Goal: Transaction & Acquisition: Obtain resource

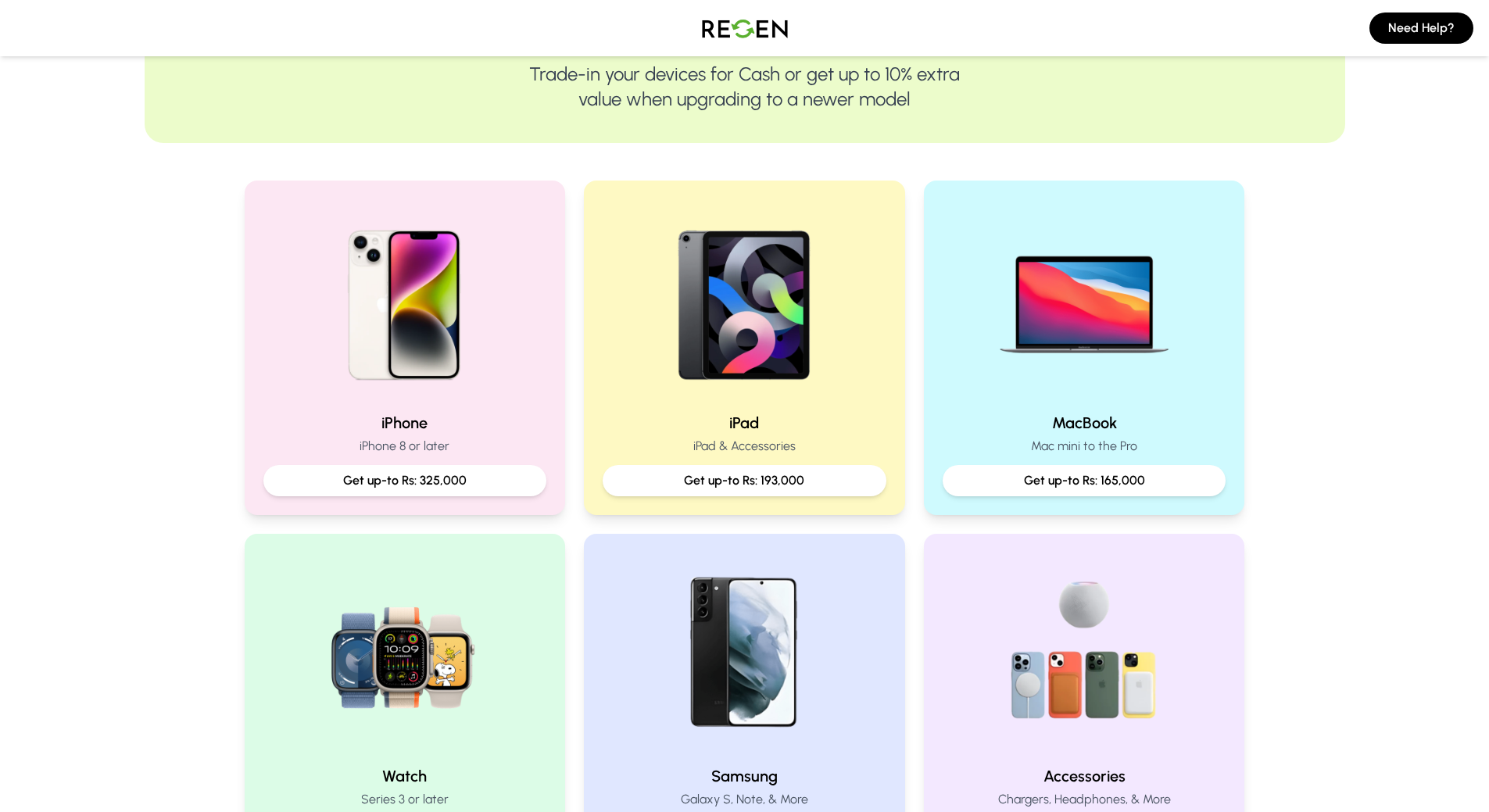
scroll to position [234, 0]
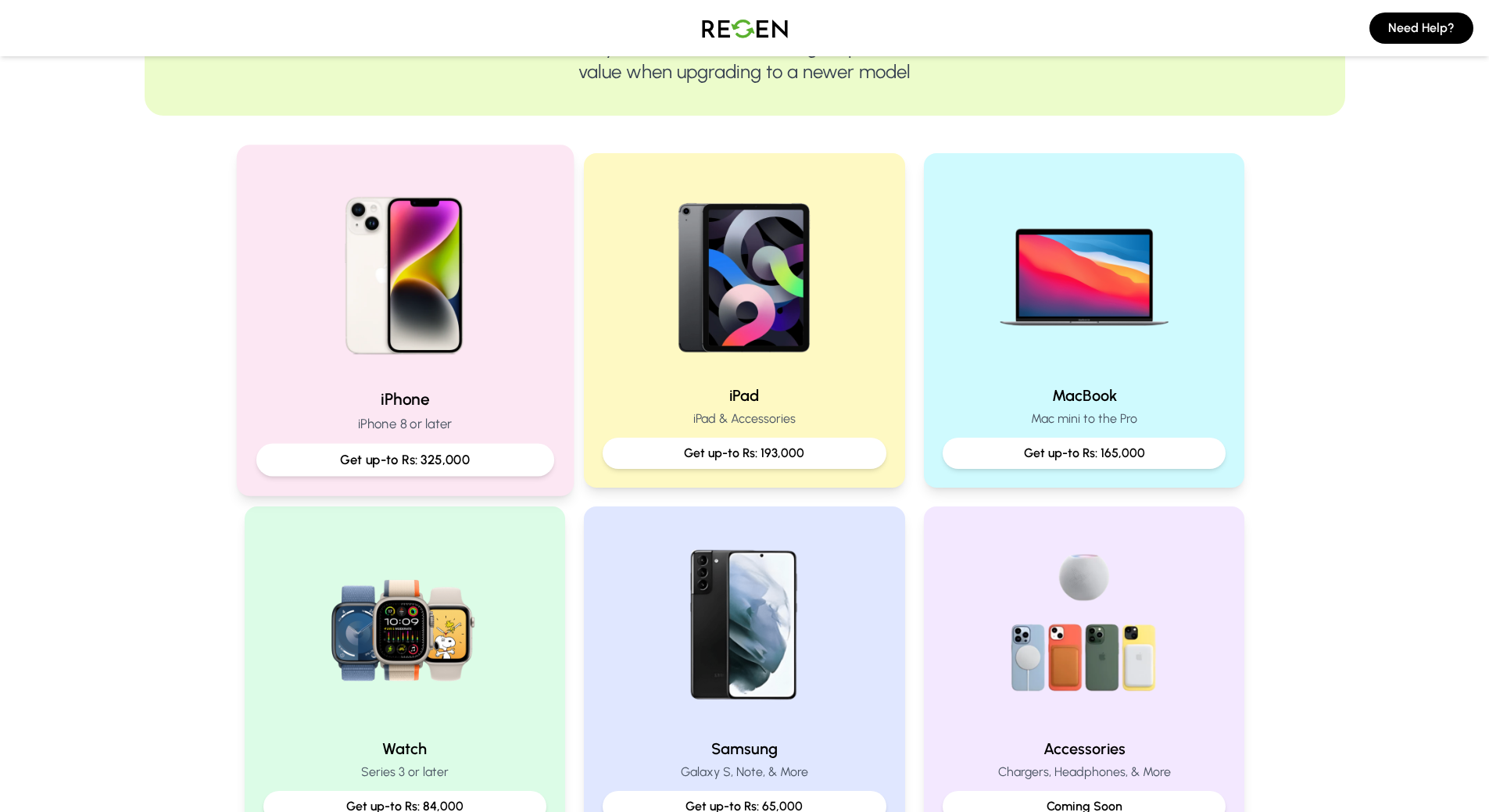
click at [430, 412] on div "iPhone iPhone 8 or later Get up-to Rs: 325,000" at bounding box center [405, 431] width 298 height 88
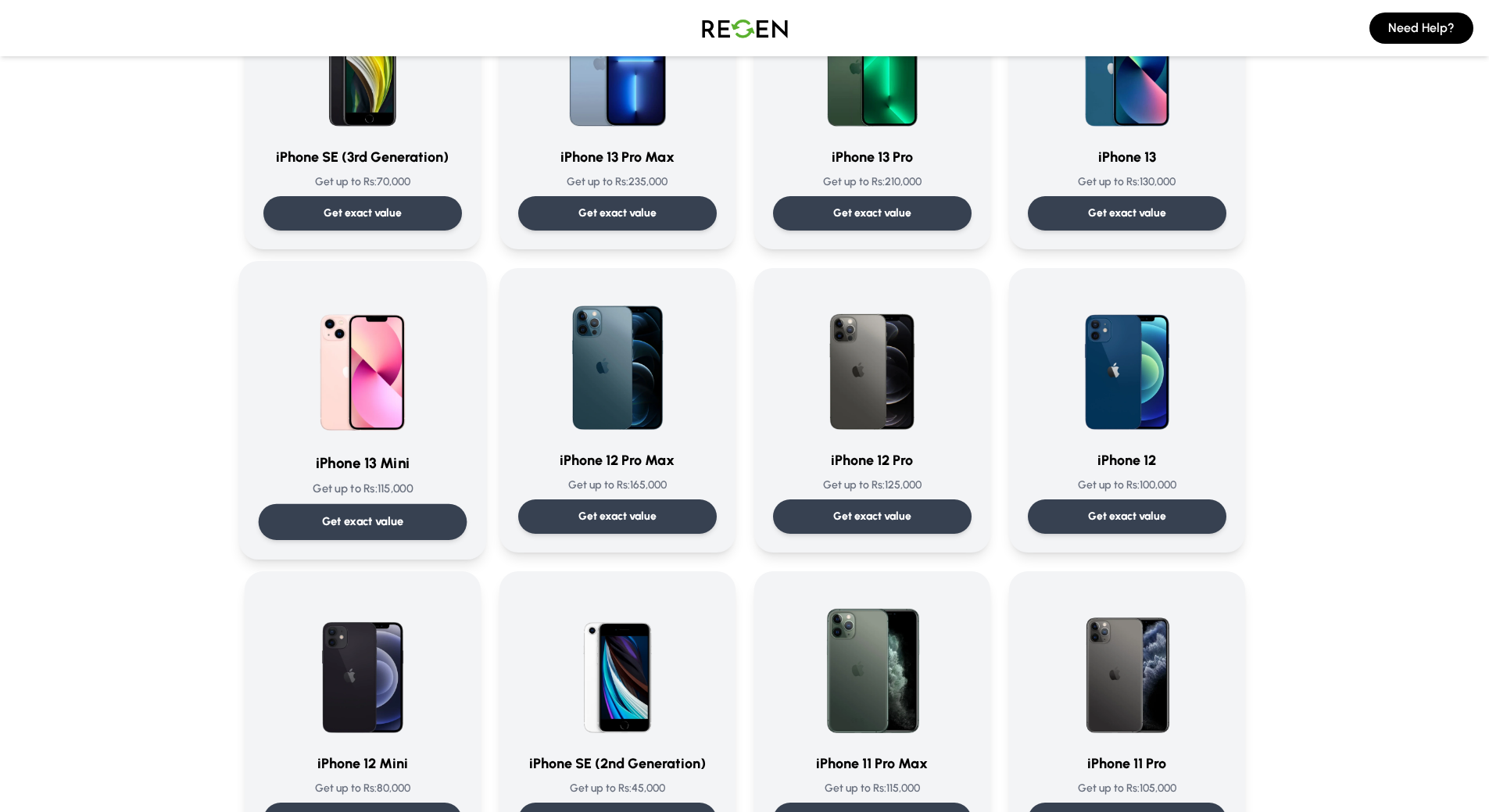
scroll to position [1093, 0]
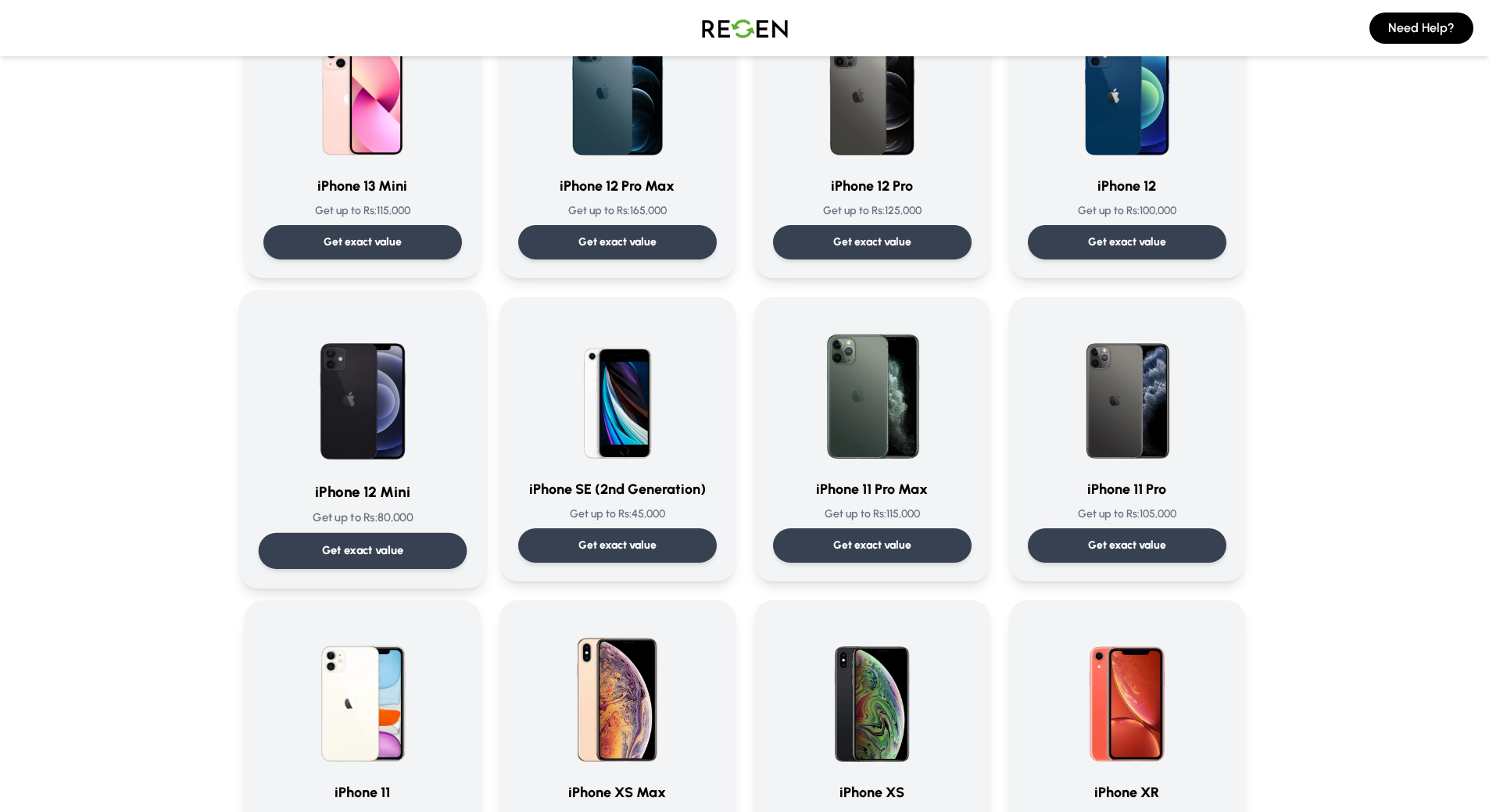
click at [361, 491] on h3 "iPhone 12 Mini" at bounding box center [362, 491] width 209 height 23
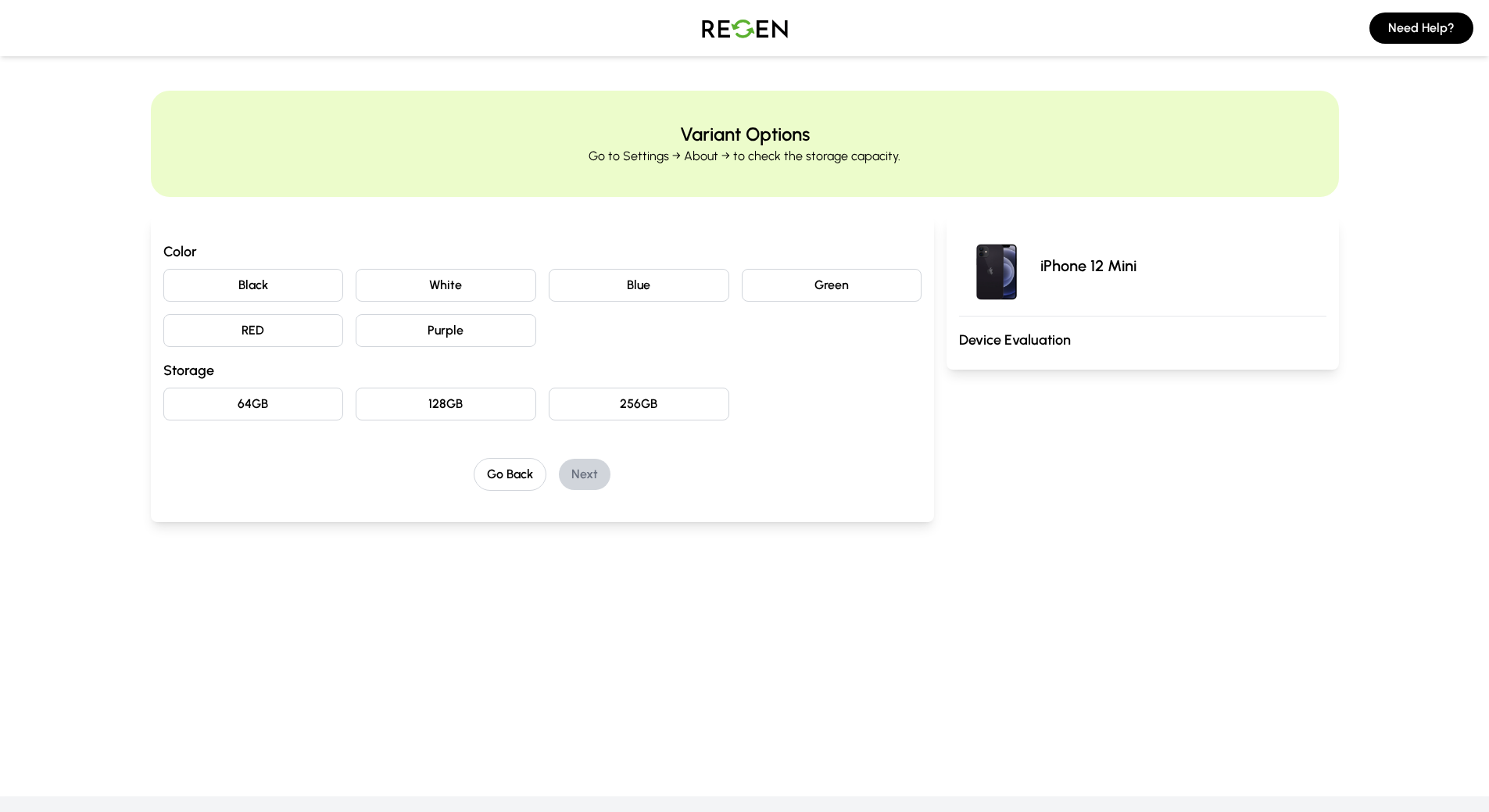
click at [662, 285] on button "Blue" at bounding box center [639, 285] width 181 height 33
click at [784, 286] on button "Green" at bounding box center [831, 285] width 181 height 33
click at [487, 290] on button "White" at bounding box center [446, 285] width 181 height 33
click at [260, 278] on button "Black" at bounding box center [253, 285] width 181 height 33
click at [247, 333] on button "RED" at bounding box center [253, 330] width 181 height 33
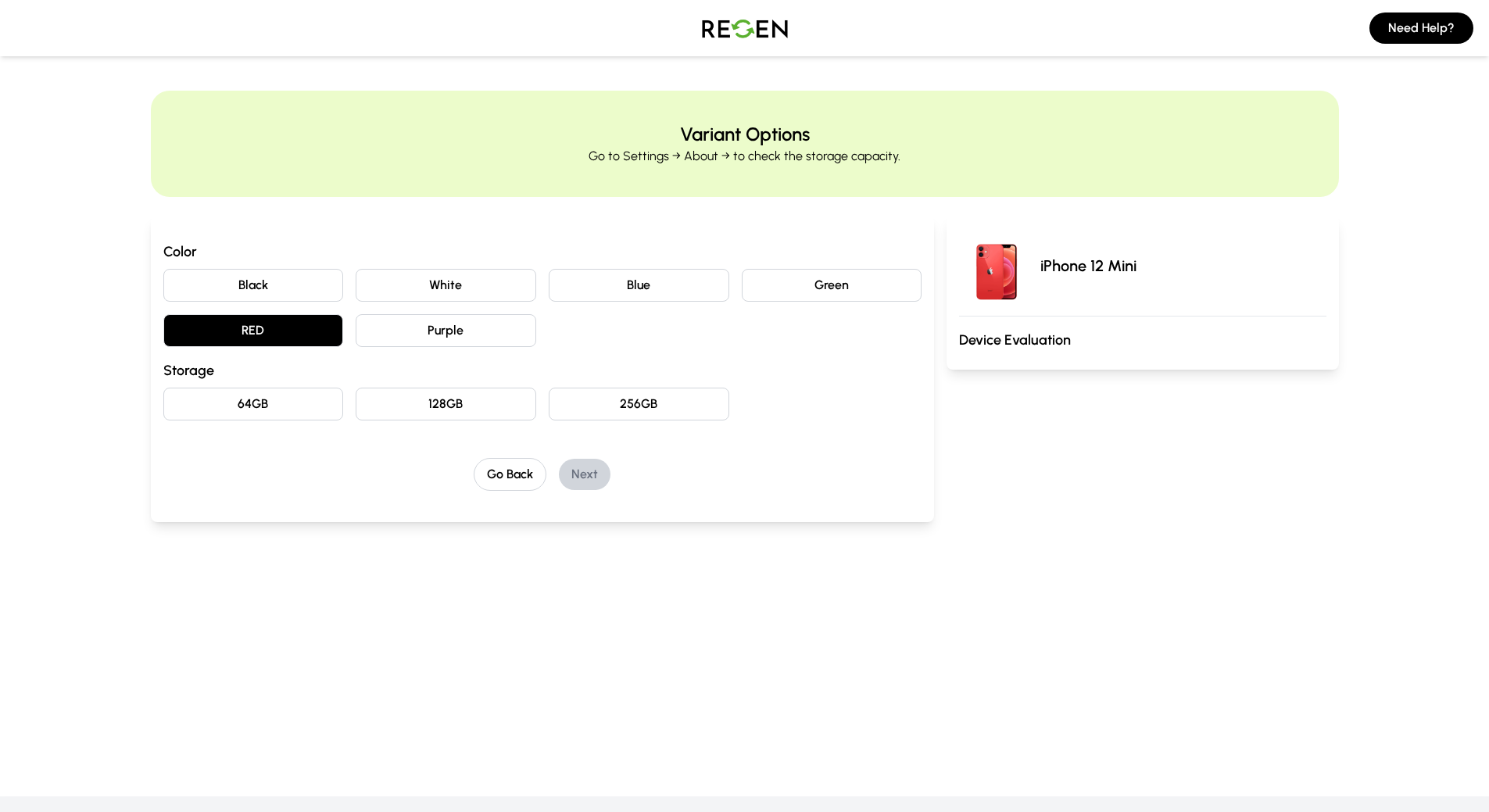
click at [388, 327] on button "Purple" at bounding box center [446, 330] width 181 height 33
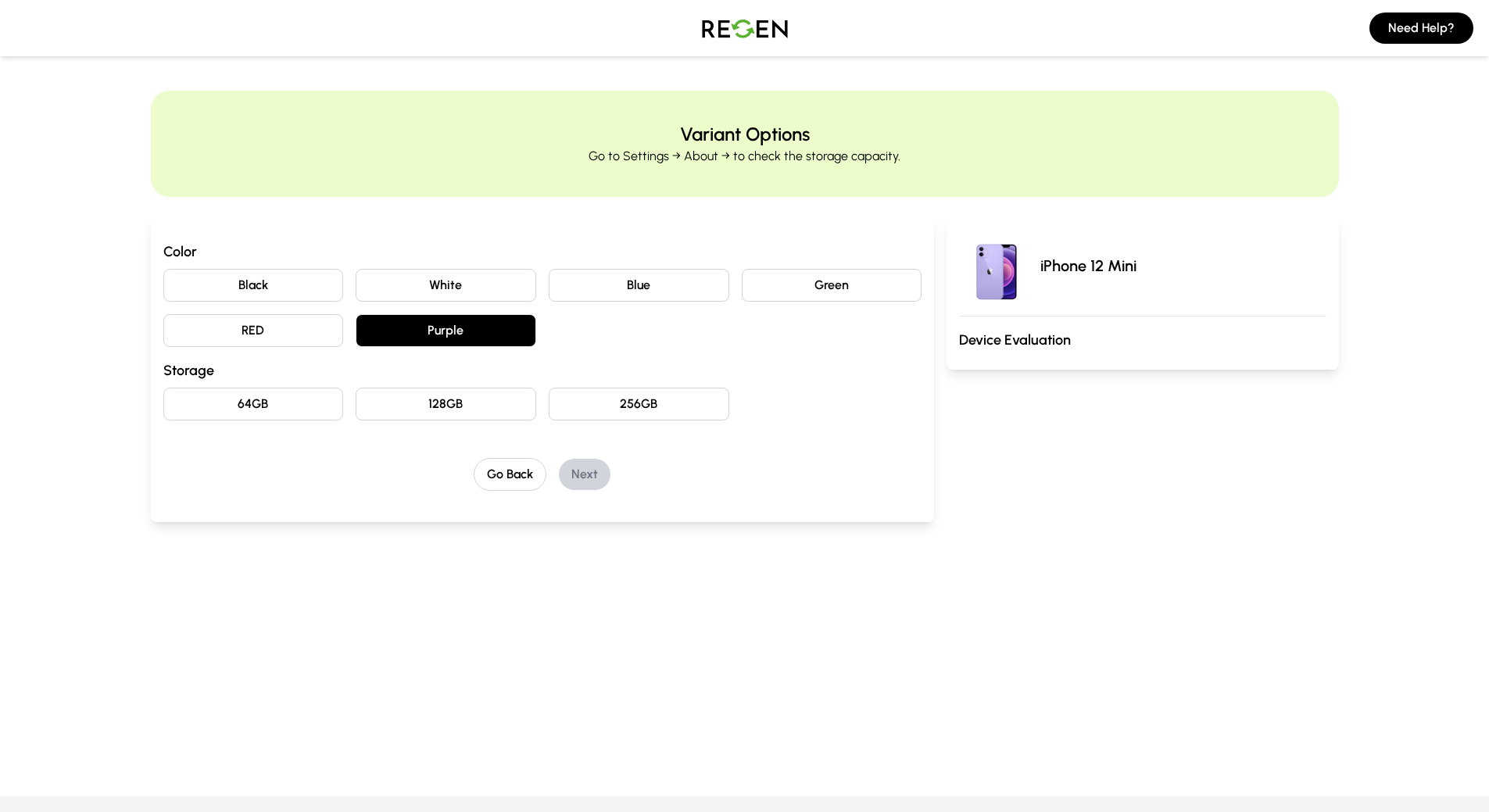
click at [515, 401] on button "128GB" at bounding box center [446, 404] width 181 height 33
click at [608, 396] on button "256GB" at bounding box center [639, 404] width 181 height 33
click at [826, 283] on button "Green" at bounding box center [831, 285] width 181 height 33
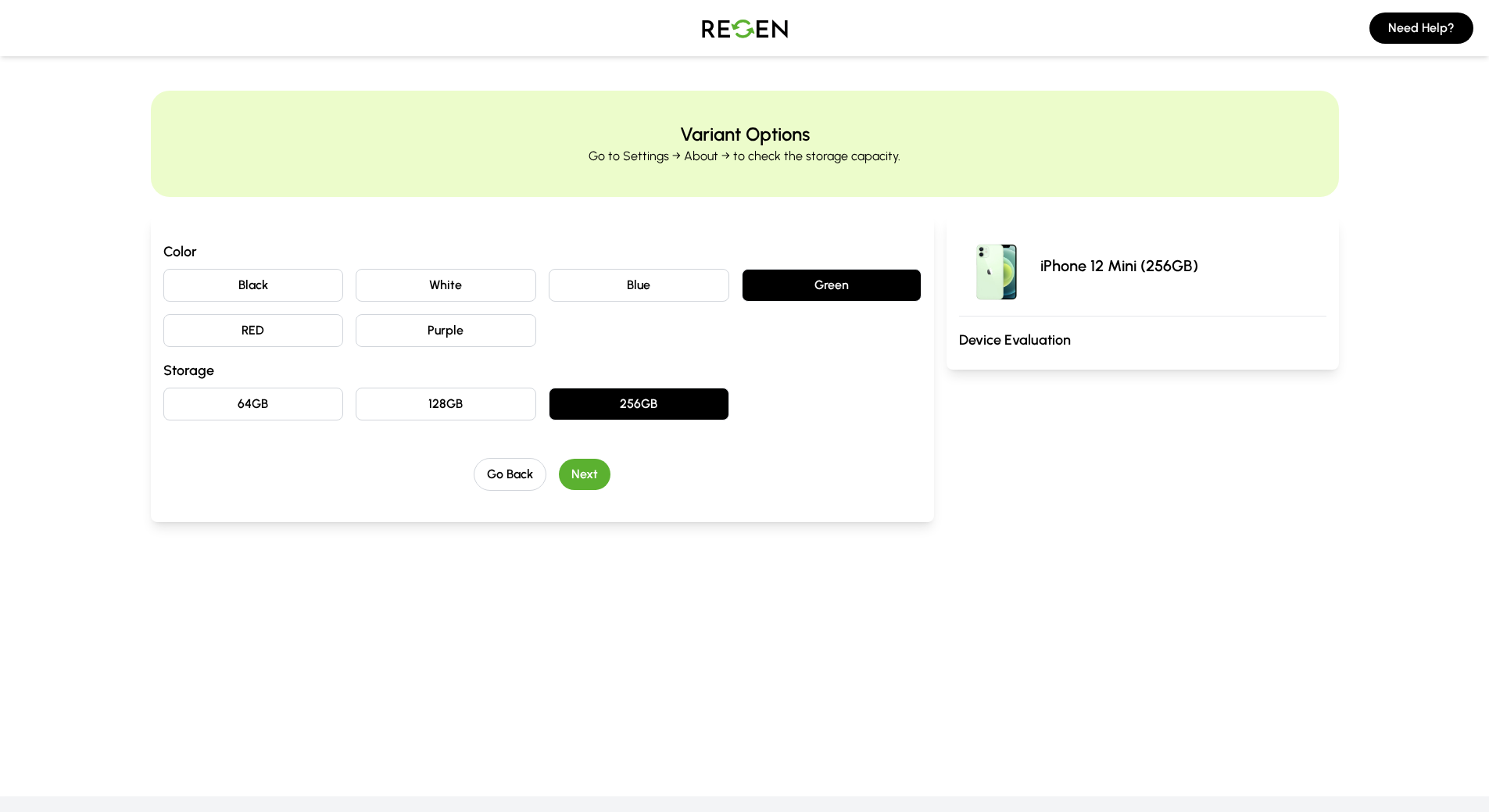
click at [688, 281] on button "Blue" at bounding box center [639, 285] width 181 height 33
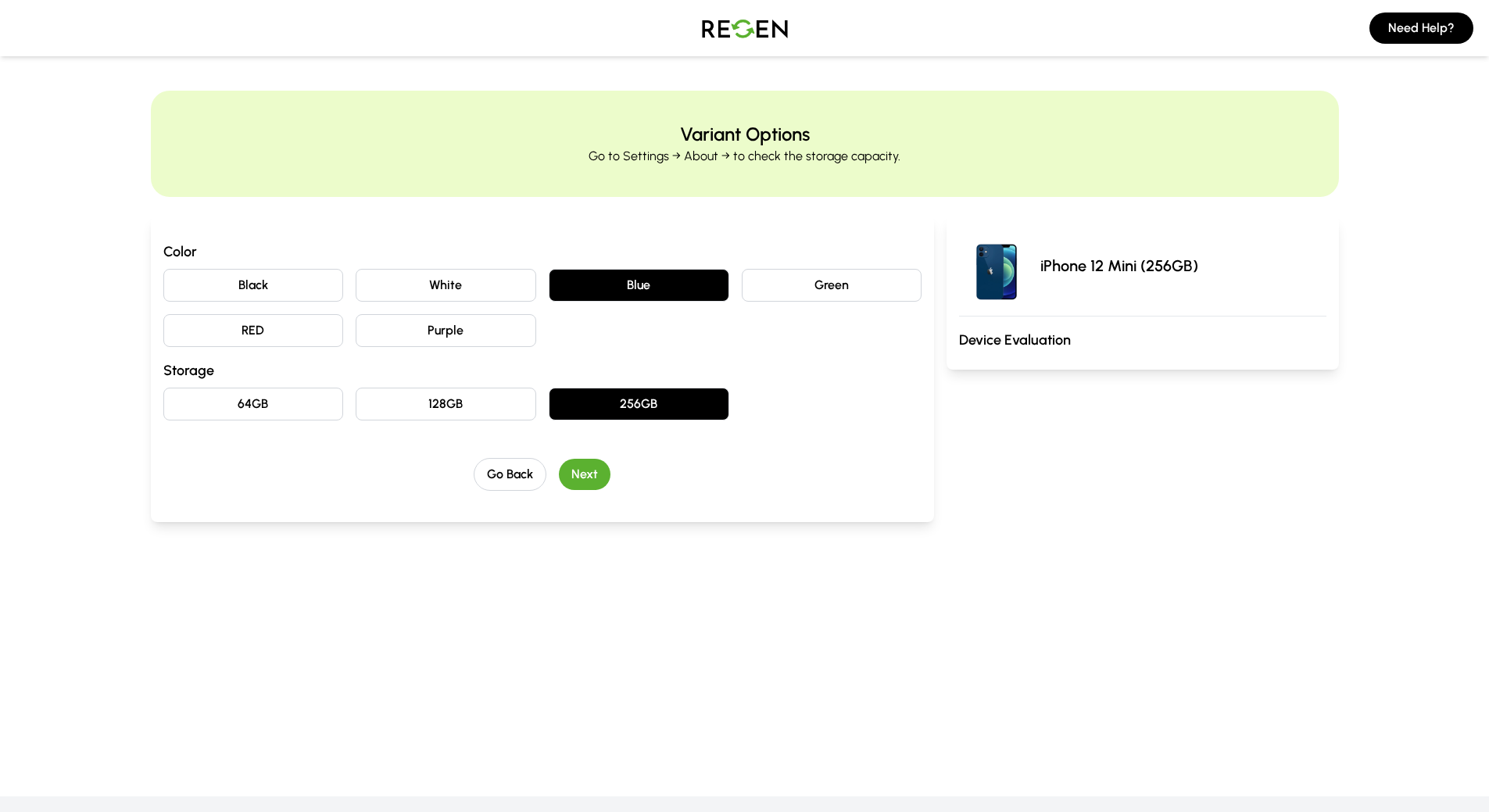
scroll to position [78, 0]
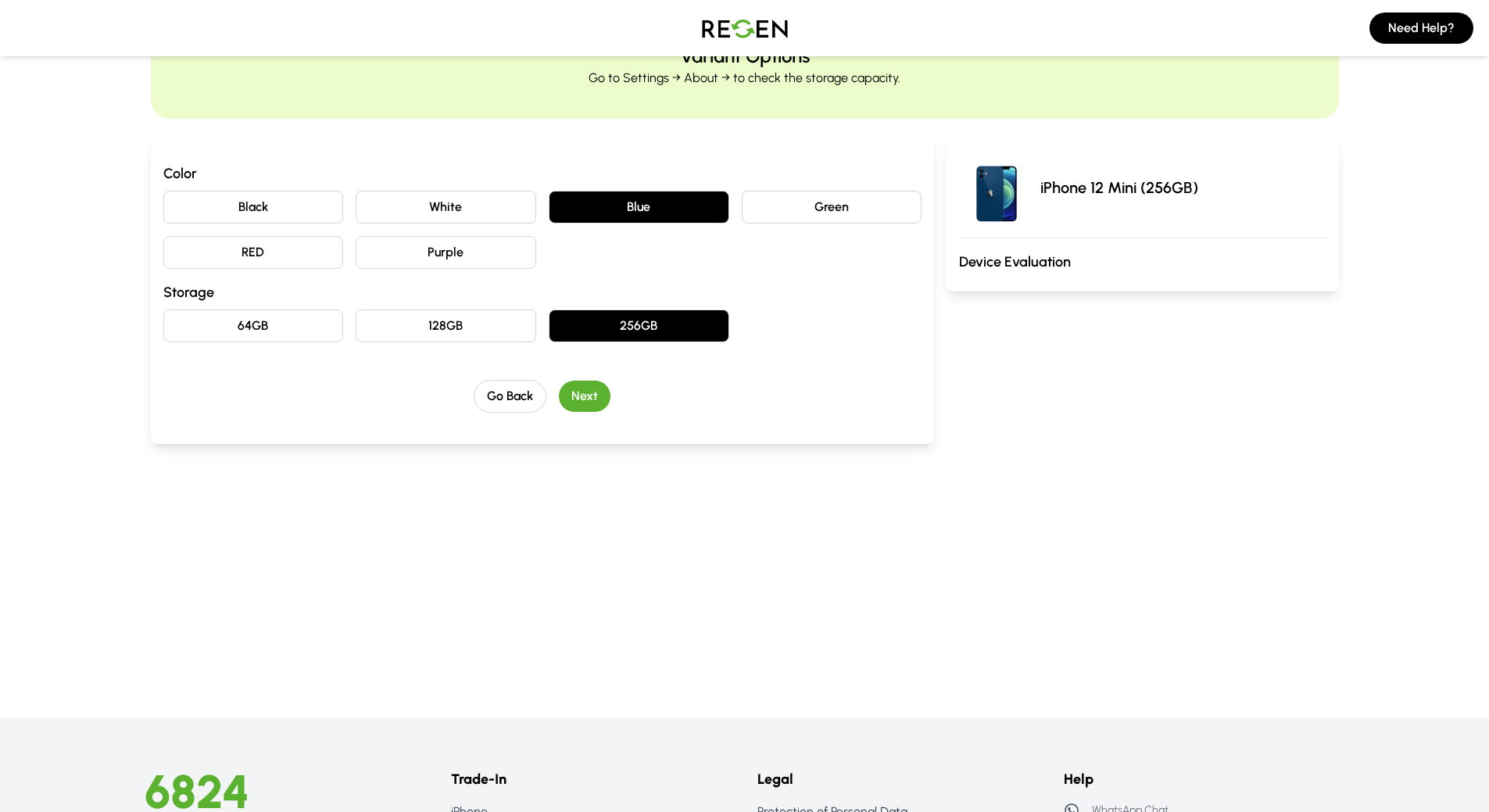
click at [587, 391] on button "Next" at bounding box center [584, 397] width 51 height 32
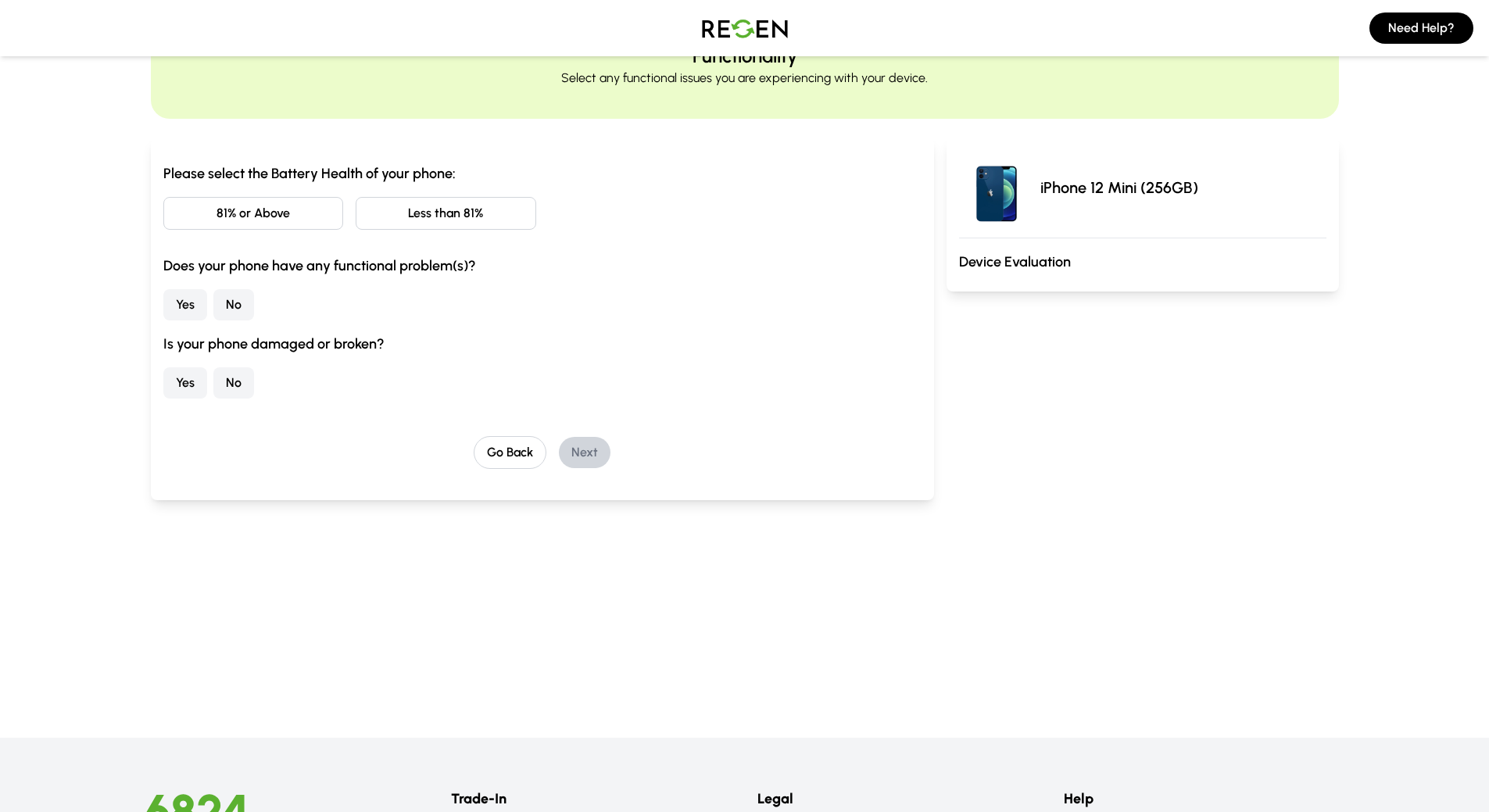
click at [297, 206] on button "81% or Above" at bounding box center [253, 214] width 181 height 33
click at [240, 306] on button "No" at bounding box center [234, 305] width 41 height 32
click at [235, 382] on button "No" at bounding box center [234, 383] width 41 height 32
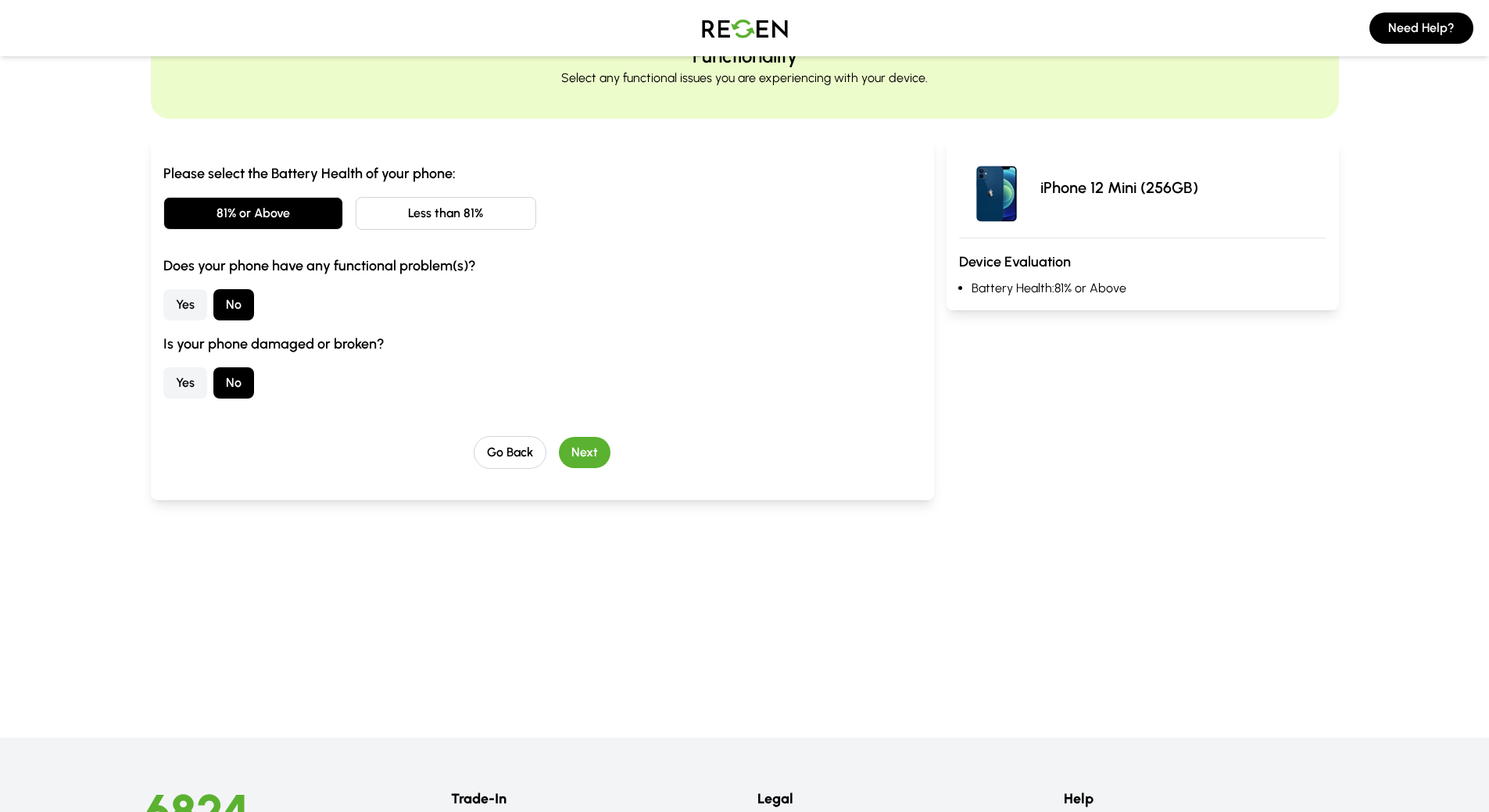
click at [573, 456] on button "Next" at bounding box center [584, 453] width 51 height 32
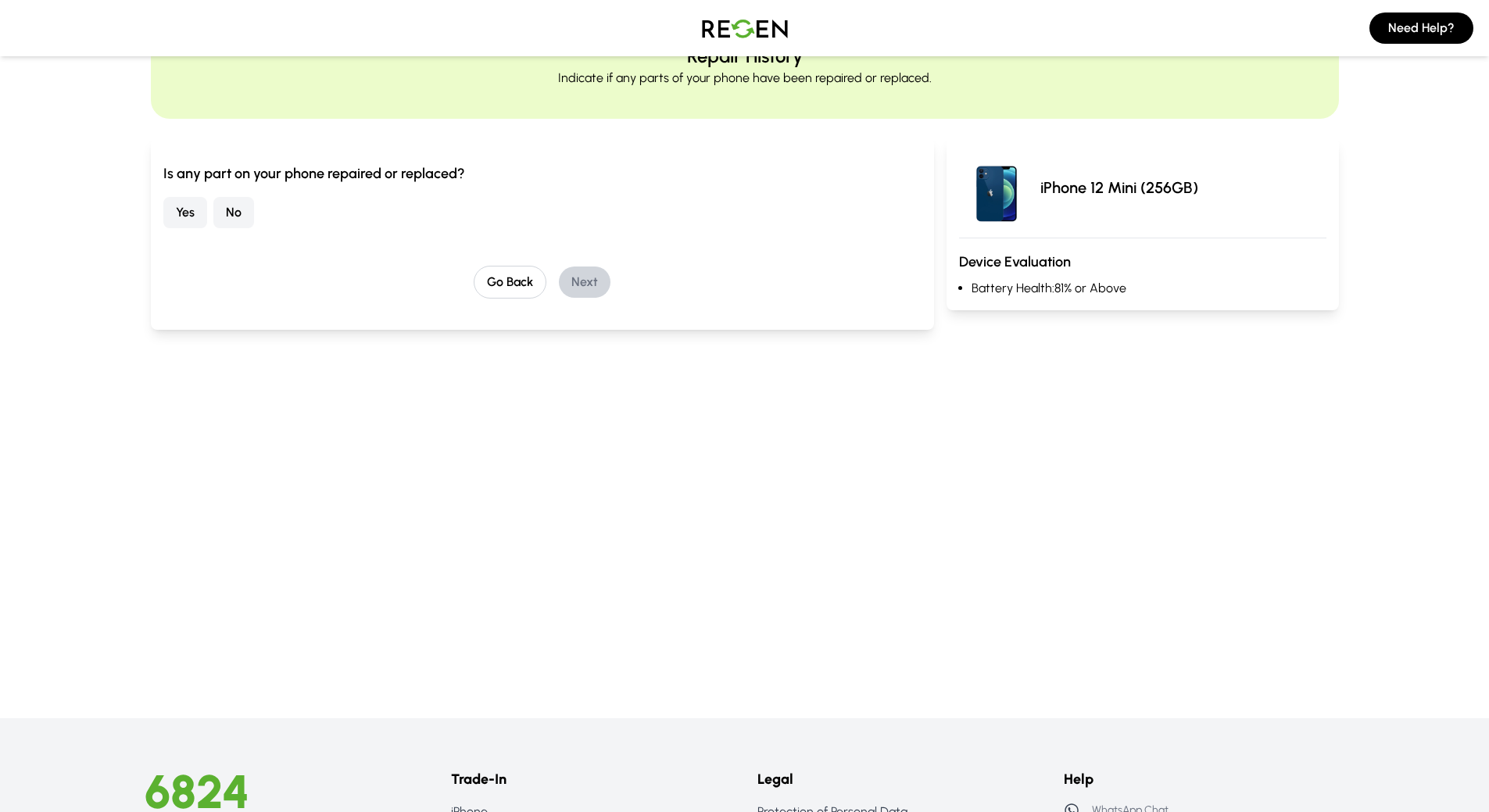
scroll to position [0, 0]
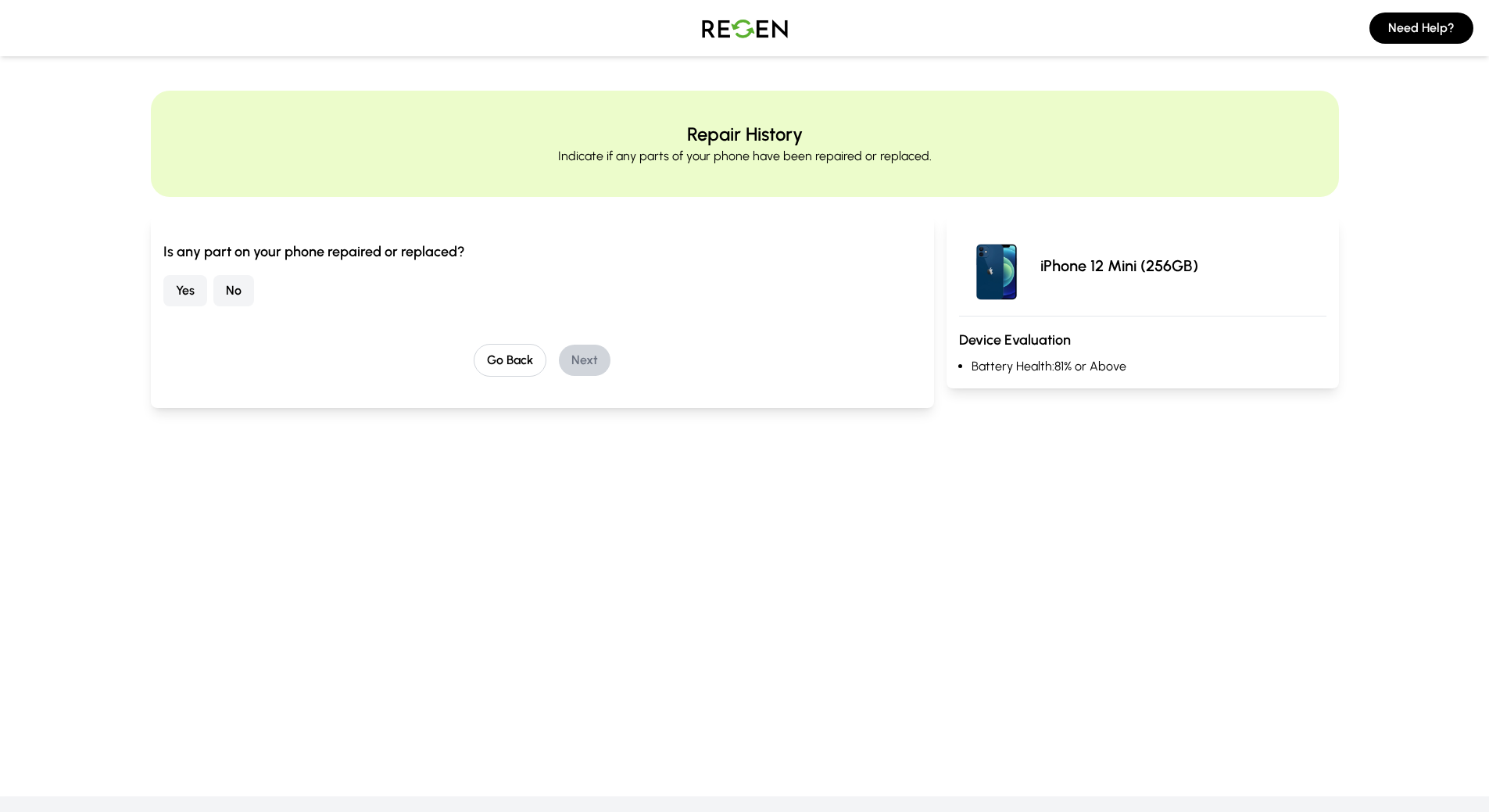
click at [187, 292] on button "Yes" at bounding box center [185, 291] width 43 height 32
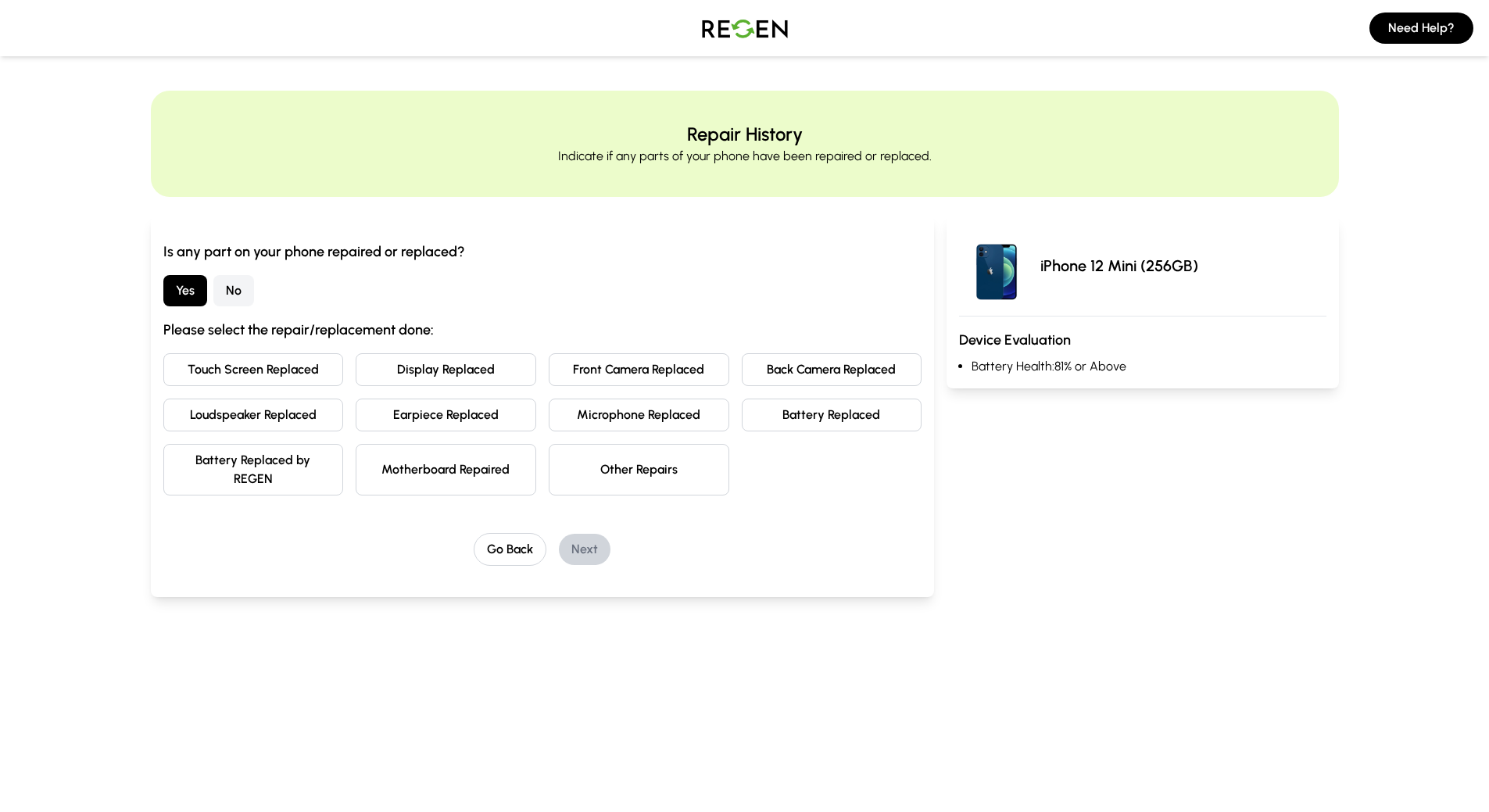
click at [859, 420] on button "Battery Replaced" at bounding box center [831, 415] width 181 height 33
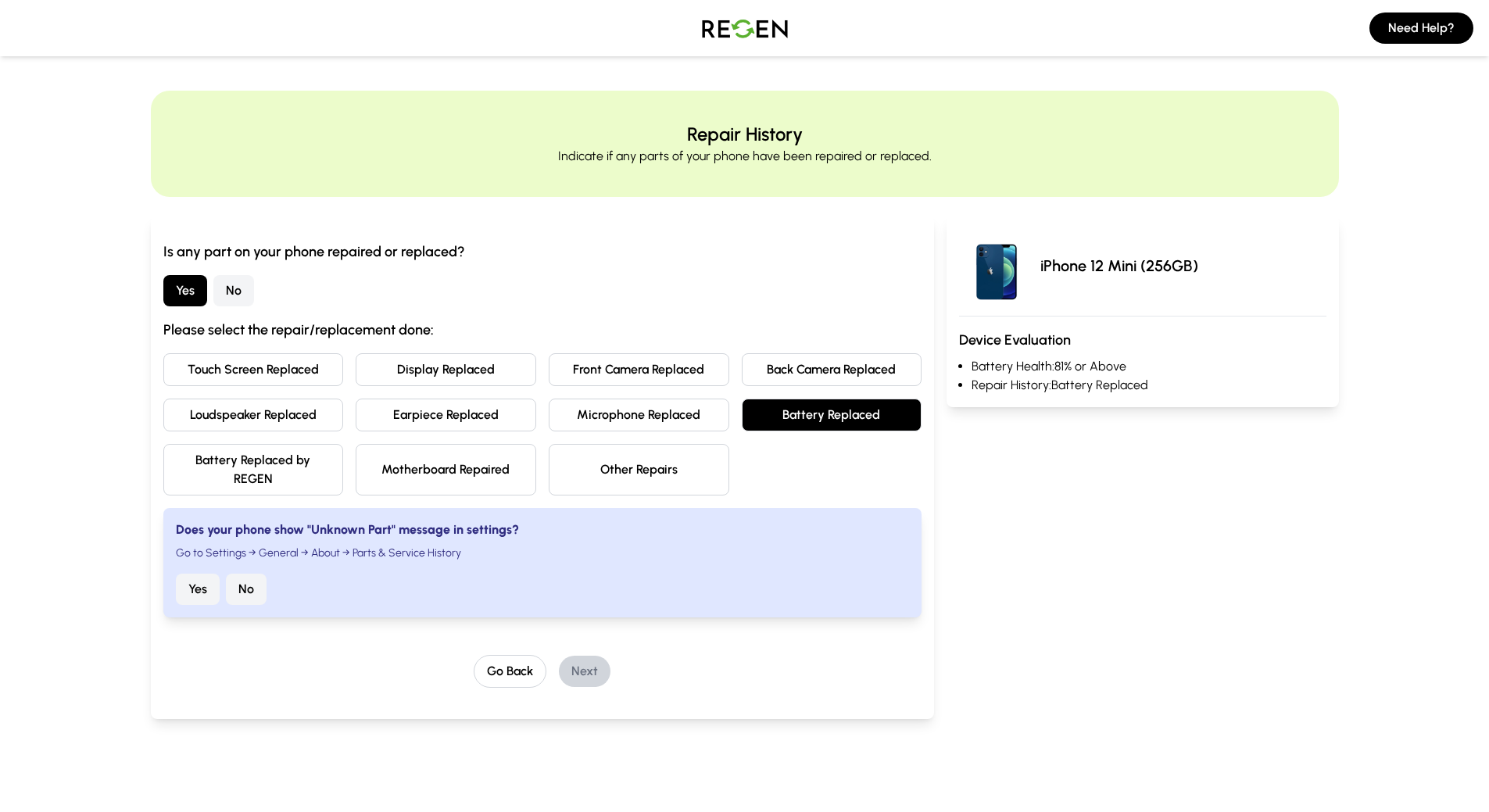
click at [250, 588] on button "No" at bounding box center [246, 589] width 41 height 32
click at [595, 672] on button "Next" at bounding box center [584, 671] width 51 height 32
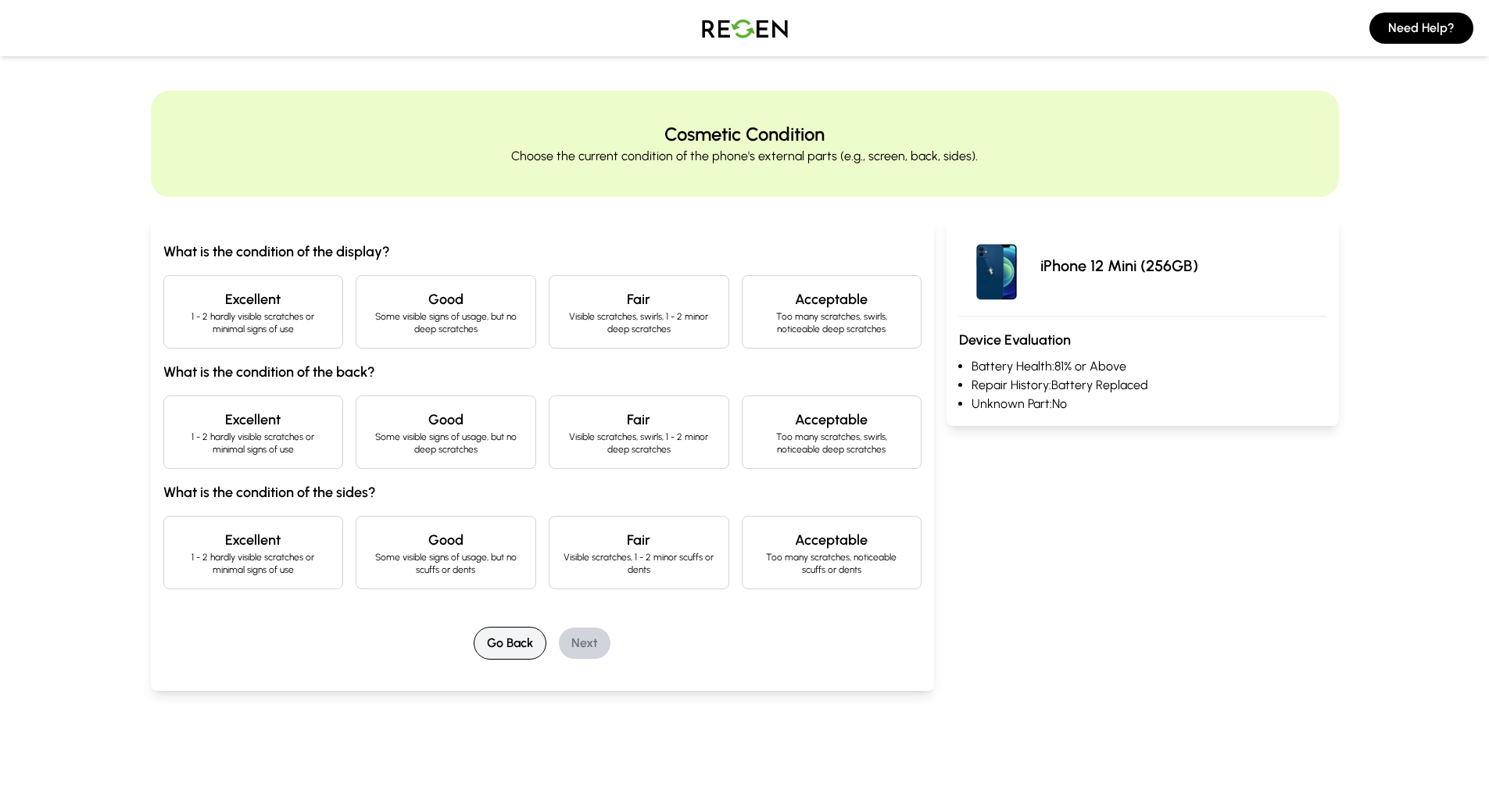
click at [502, 651] on button "Go Back" at bounding box center [509, 643] width 73 height 33
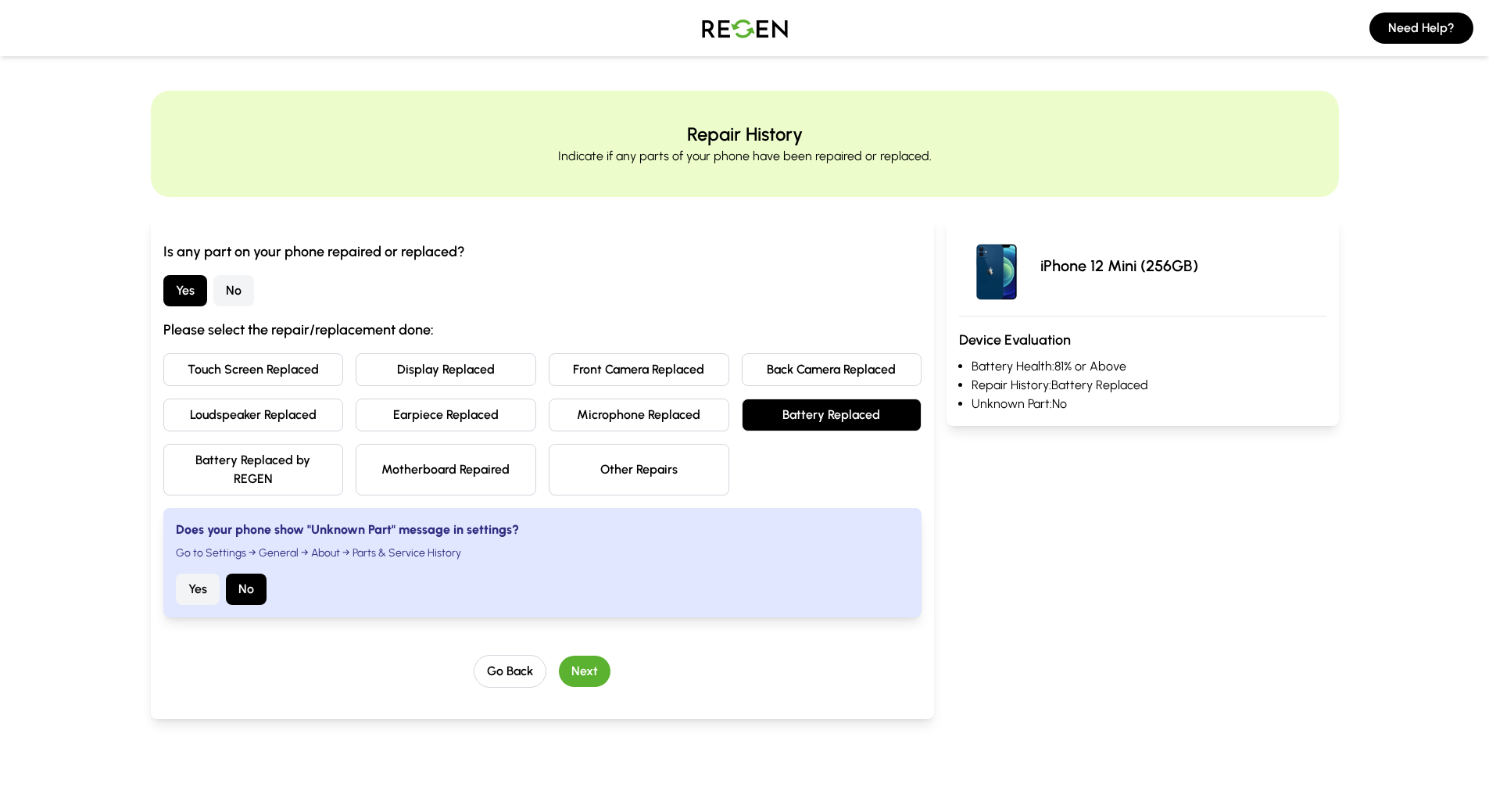
click at [455, 377] on button "Display Replaced" at bounding box center [446, 370] width 181 height 33
click at [595, 676] on button "Next" at bounding box center [584, 671] width 51 height 32
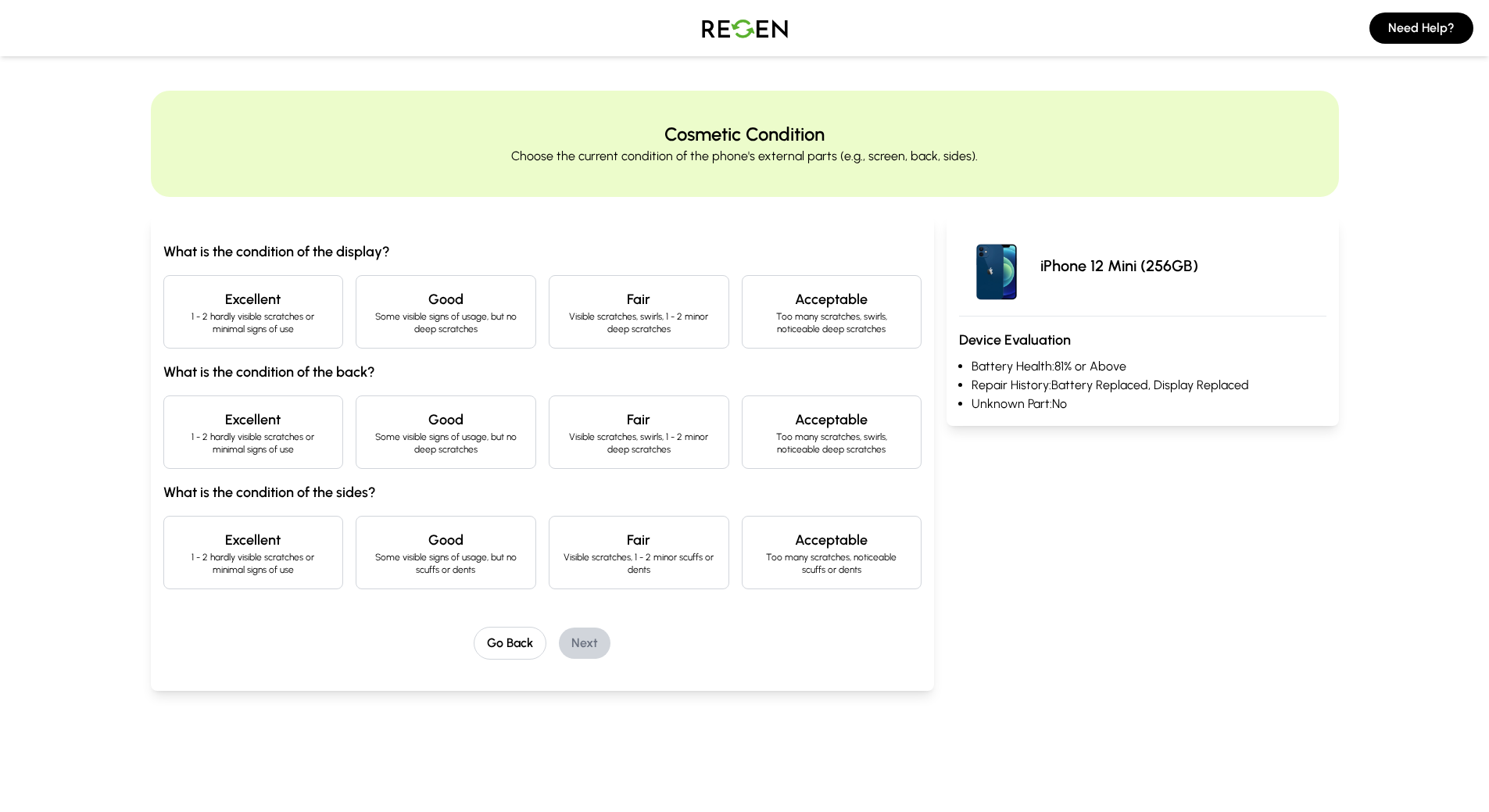
click at [446, 316] on p "Some visible signs of usage, but no deep scratches" at bounding box center [446, 322] width 154 height 25
click at [307, 326] on p "1 - 2 hardly visible scratches or minimal signs of use" at bounding box center [253, 322] width 154 height 25
click at [423, 433] on p "Some visible signs of usage, but no deep scratches" at bounding box center [446, 443] width 154 height 25
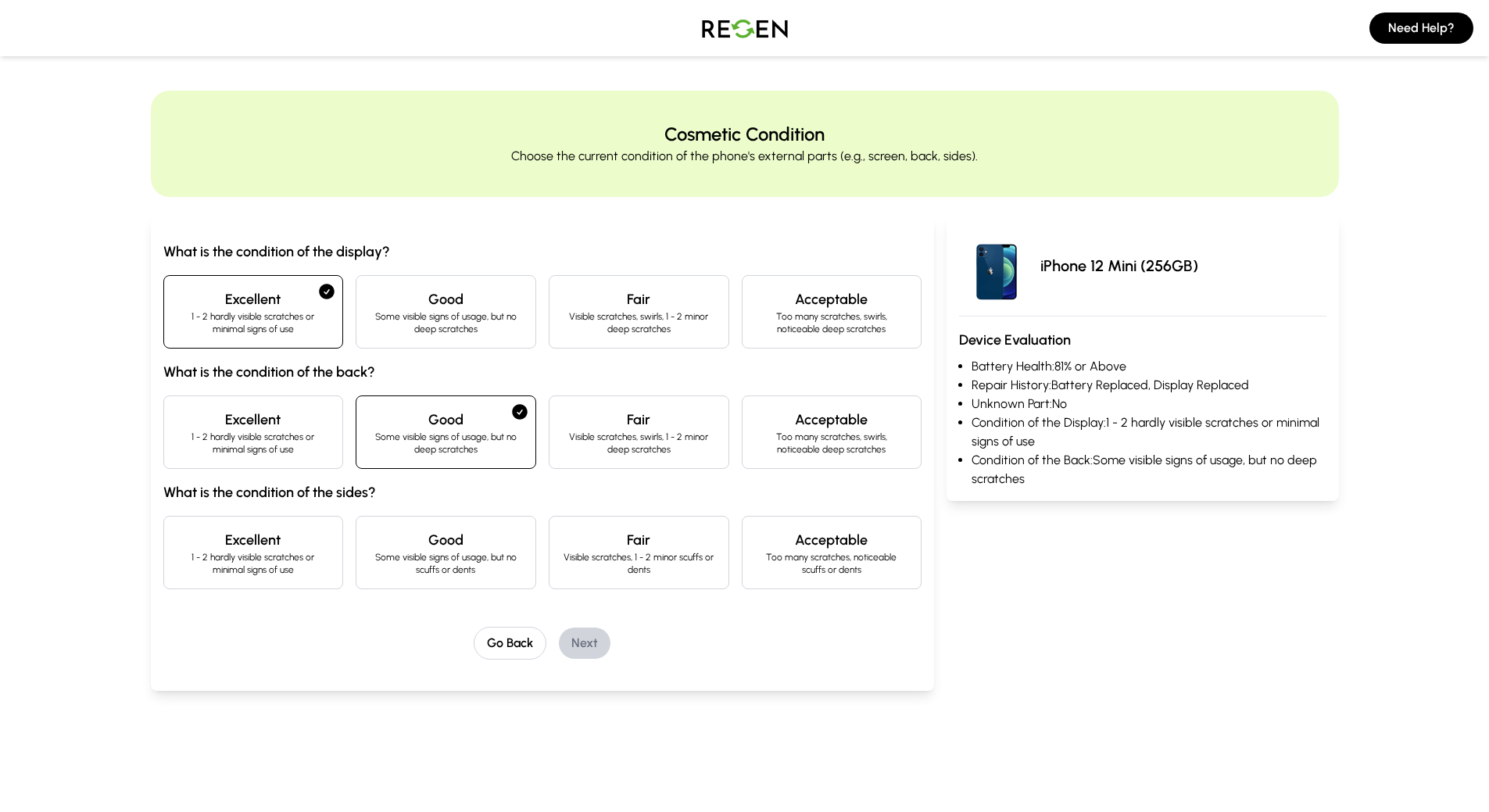
click at [298, 440] on p "1 - 2 hardly visible scratches or minimal signs of use" at bounding box center [253, 443] width 154 height 25
click at [425, 568] on p "Some visible signs of usage, but no scuffs or dents" at bounding box center [446, 564] width 154 height 25
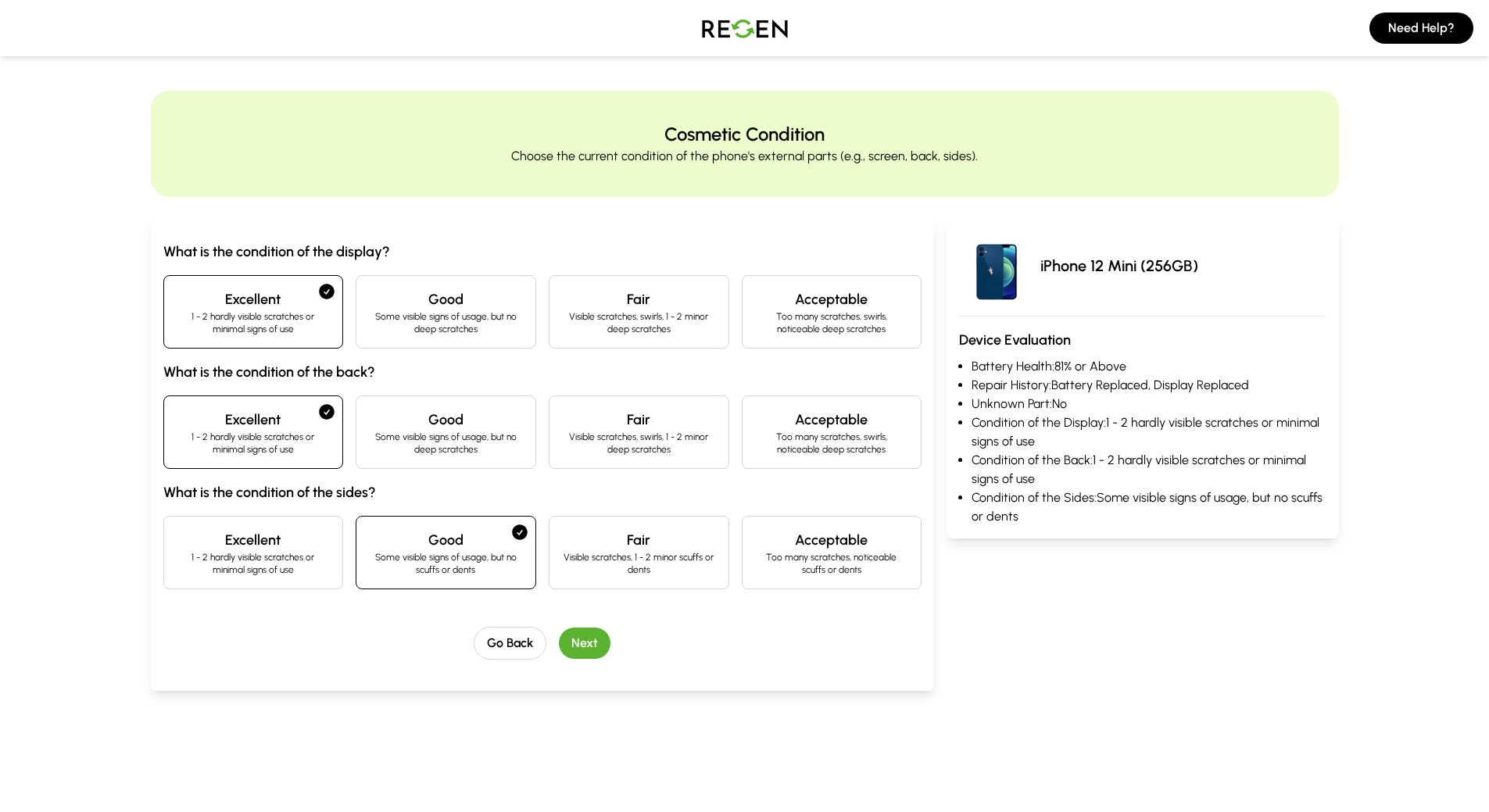
click at [586, 637] on button "Next" at bounding box center [584, 643] width 51 height 32
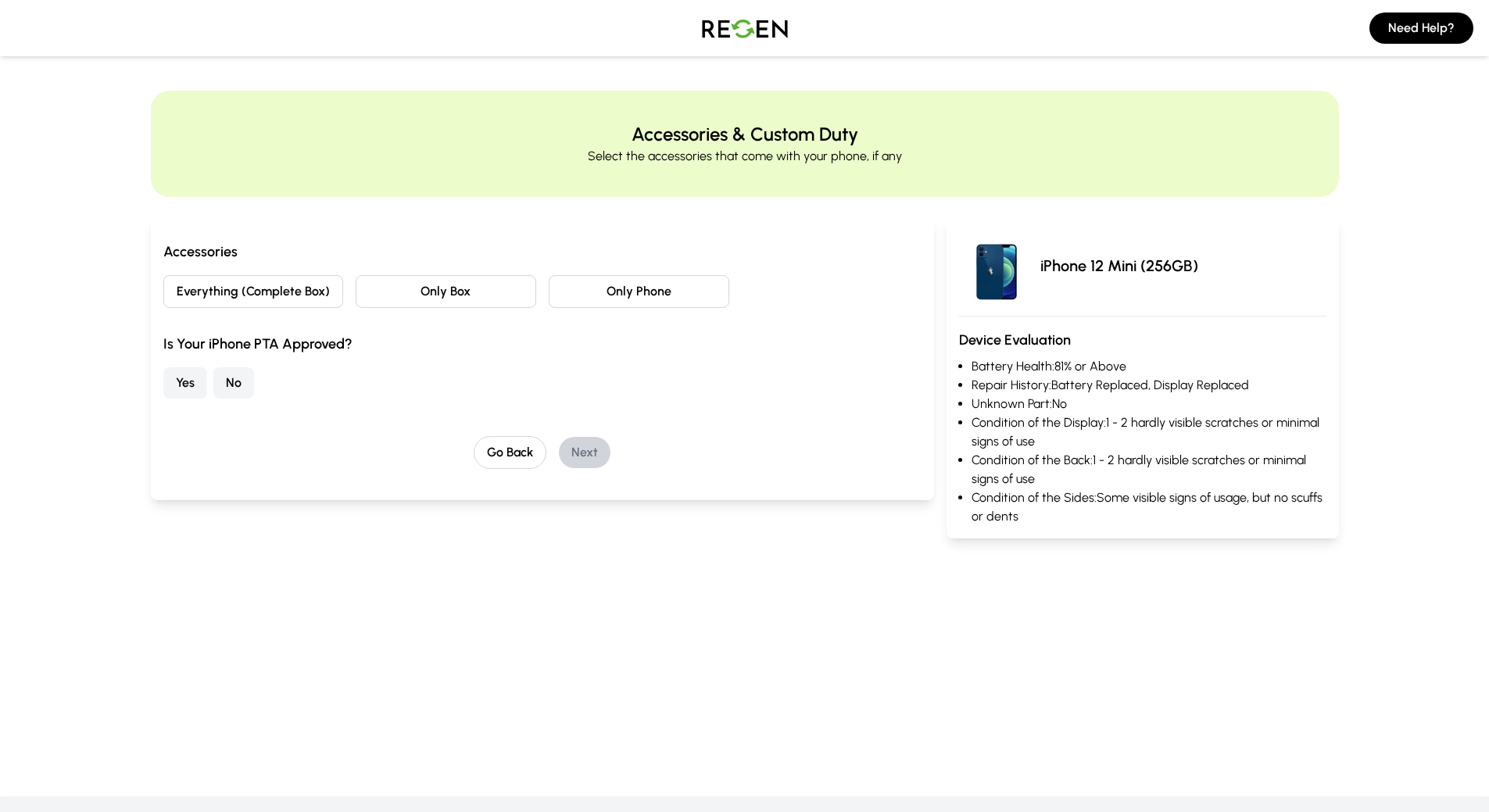
click at [620, 289] on button "Only Phone" at bounding box center [639, 292] width 181 height 33
click at [177, 380] on button "Yes" at bounding box center [185, 383] width 43 height 32
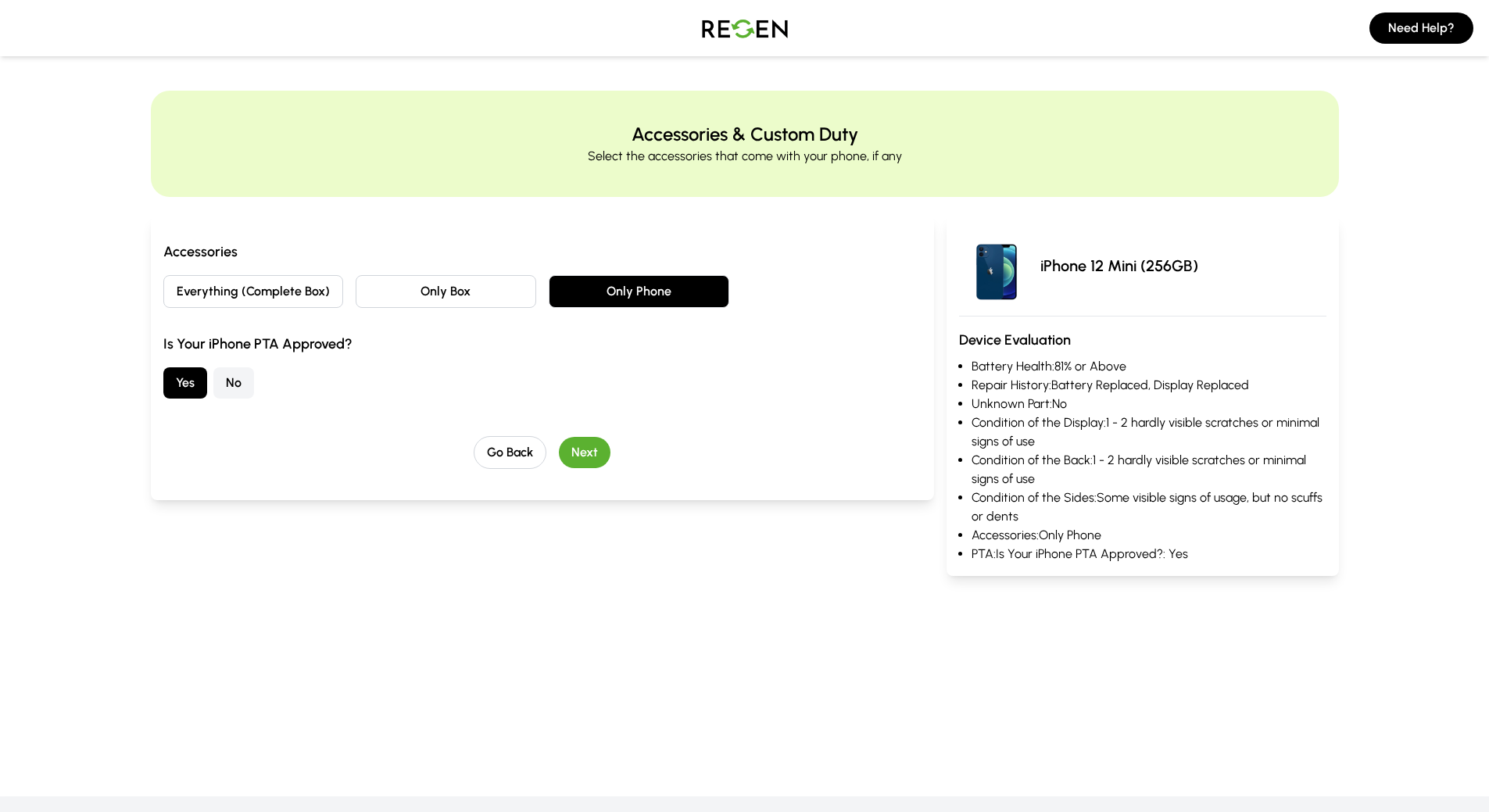
click at [585, 447] on button "Next" at bounding box center [584, 453] width 51 height 32
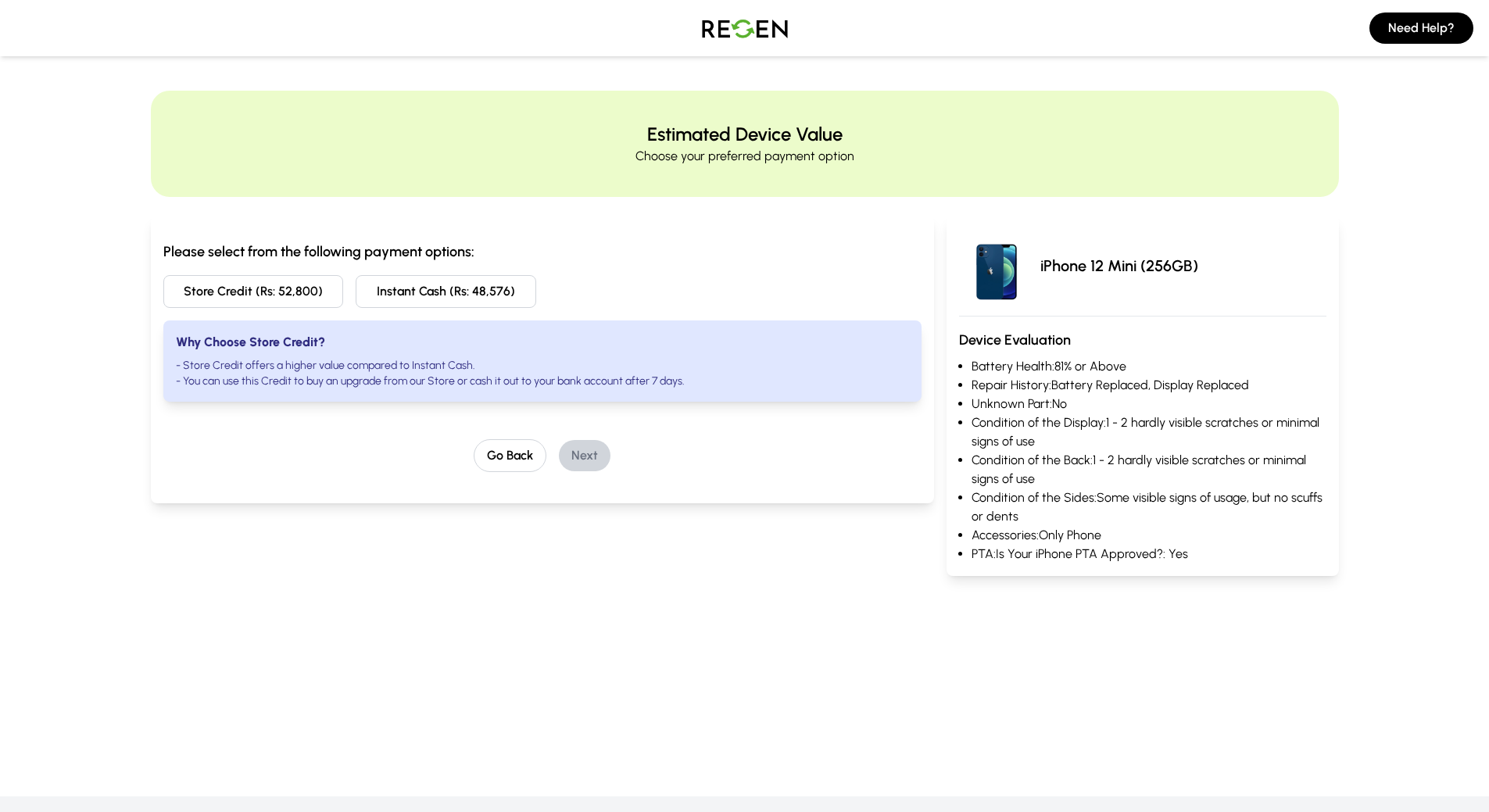
drag, startPoint x: 1038, startPoint y: 265, endPoint x: 1202, endPoint y: 263, distance: 164.0
click at [1202, 263] on div "iPhone 12 Mini (256GB)" at bounding box center [1142, 265] width 367 height 75
copy p "iPhone 12 Mini (256GB)"
click at [446, 288] on button "Instant Cash (Rs: 48,576)" at bounding box center [446, 292] width 181 height 33
click at [592, 454] on button "Next" at bounding box center [584, 456] width 51 height 32
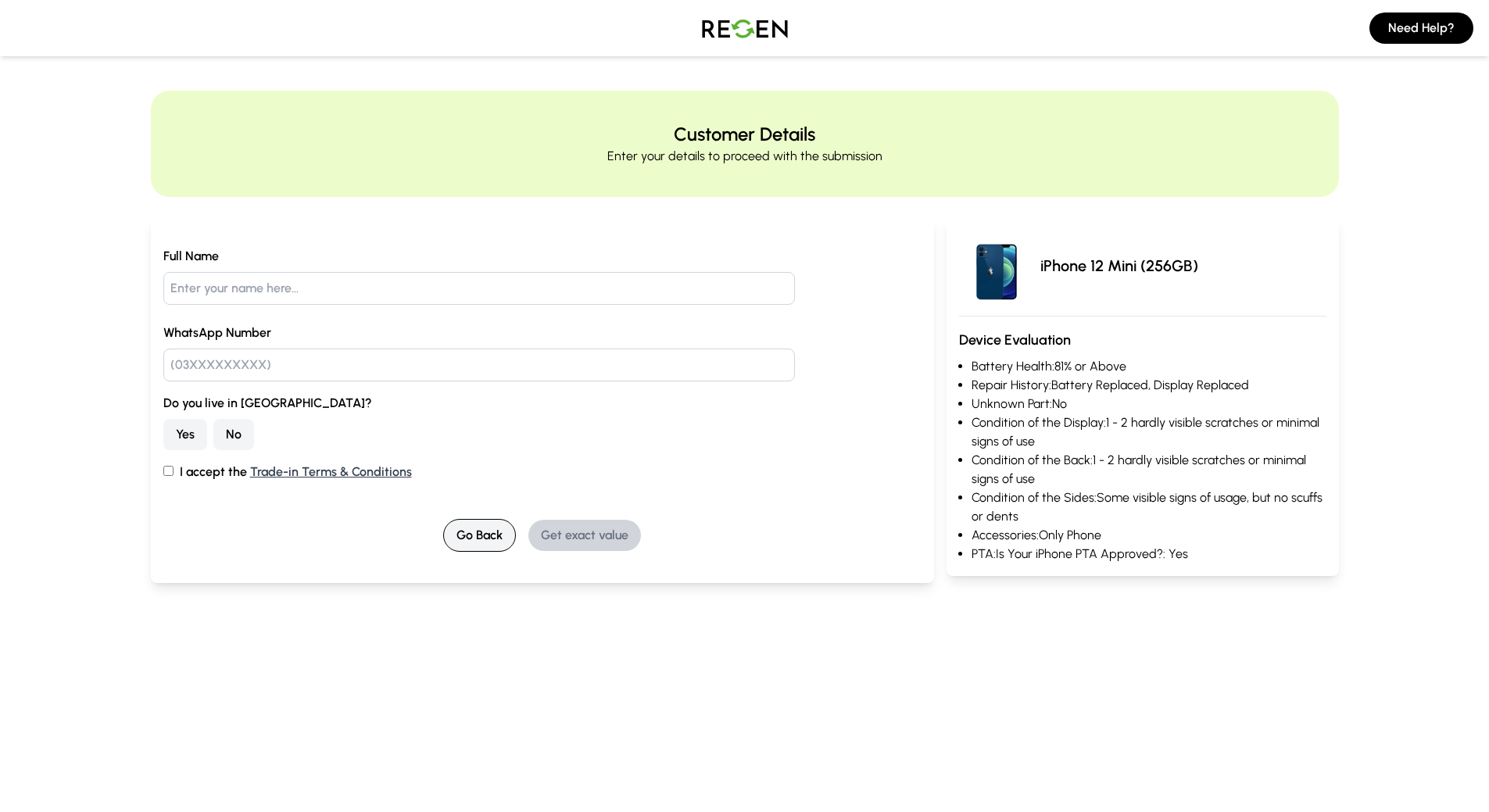
click at [461, 536] on button "Go Back" at bounding box center [480, 535] width 73 height 33
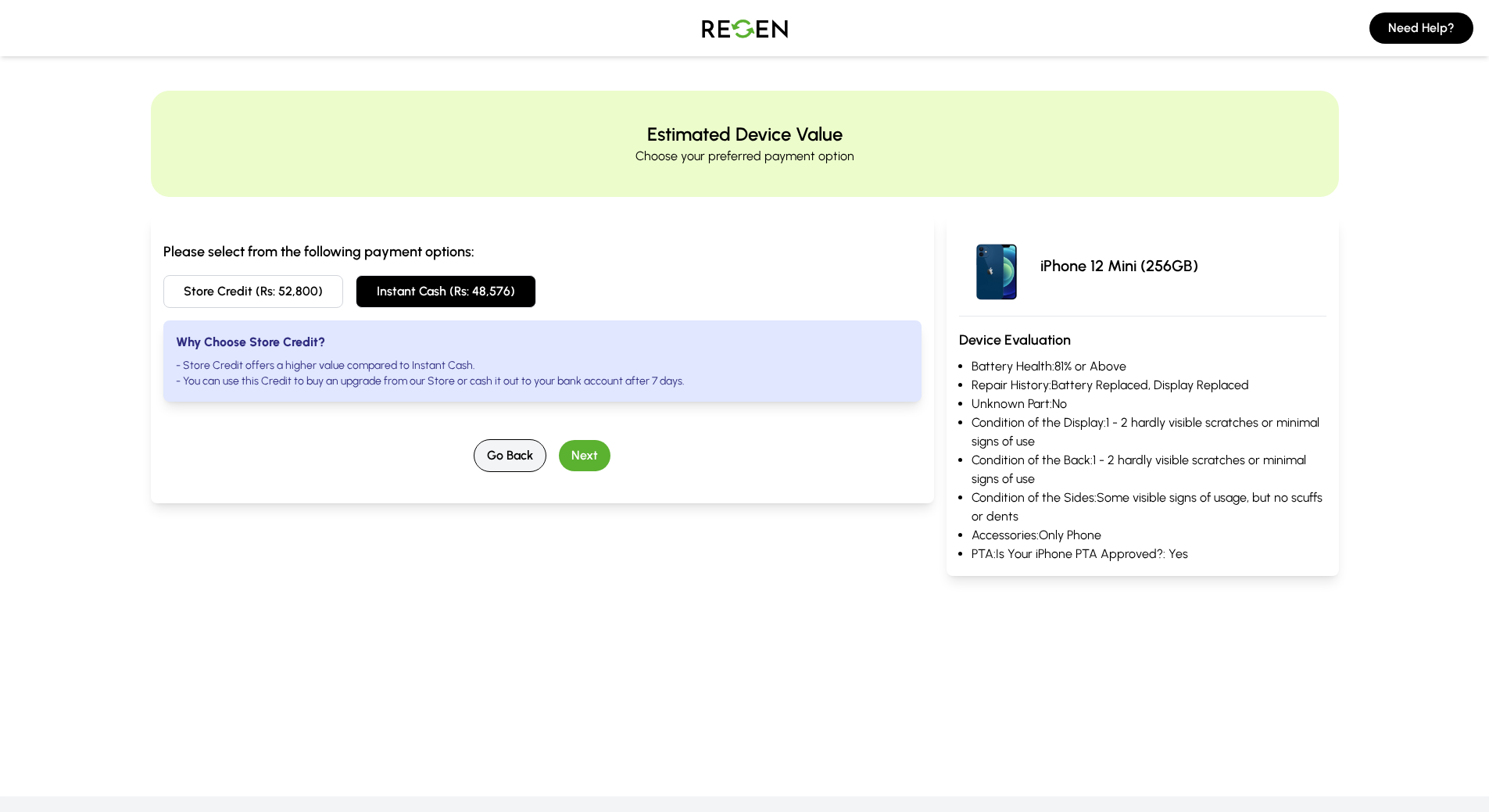
click at [500, 461] on button "Go Back" at bounding box center [509, 456] width 73 height 33
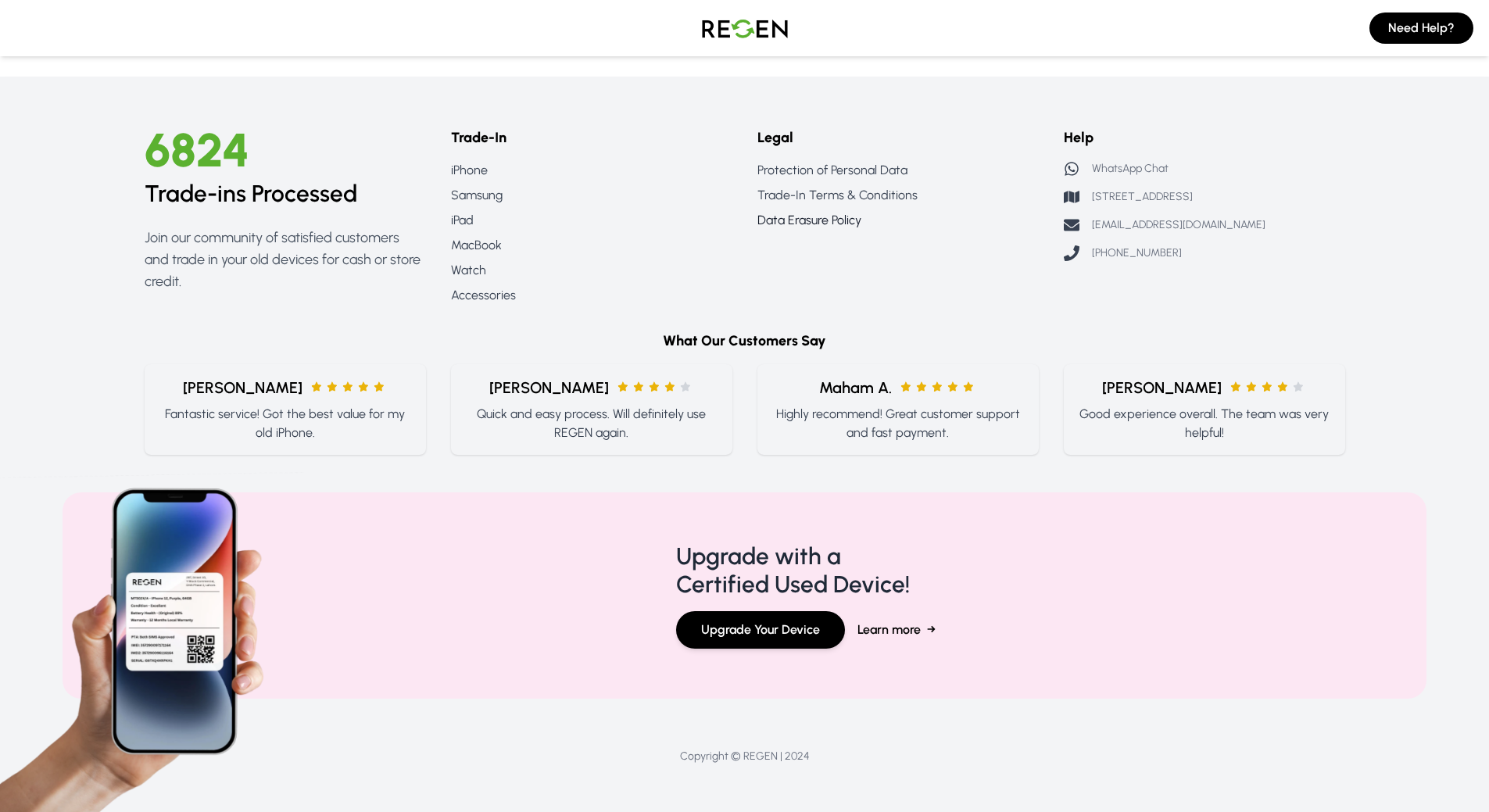
scroll to position [724, 0]
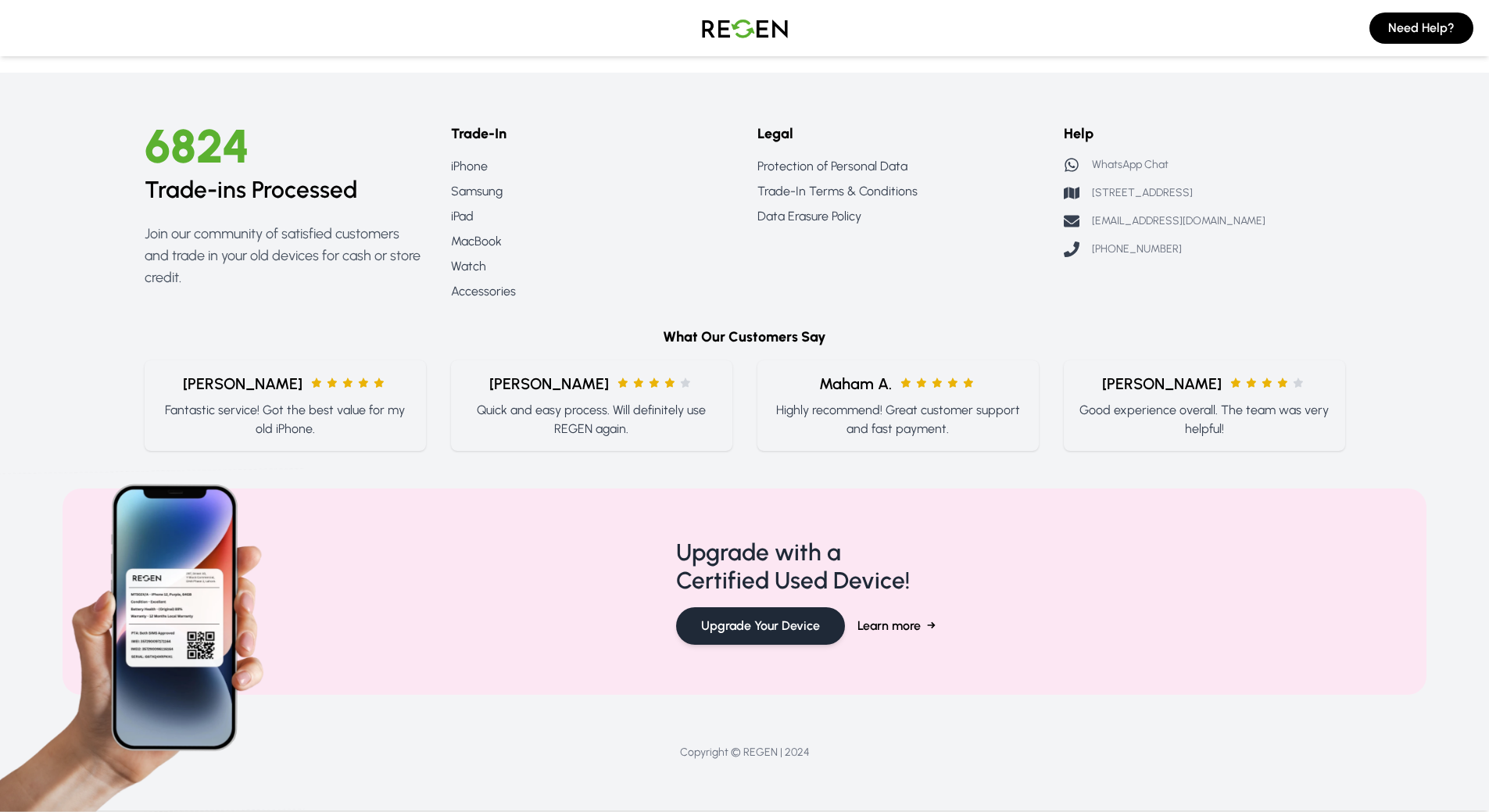
click at [772, 631] on button "Upgrade Your Device" at bounding box center [760, 626] width 169 height 38
click at [860, 422] on p "Highly recommend! Great customer support and fast payment." at bounding box center [898, 419] width 256 height 38
click at [854, 386] on span "Maham A." at bounding box center [855, 384] width 73 height 22
click at [857, 427] on p "Highly recommend! Great customer support and fast payment." at bounding box center [898, 419] width 256 height 38
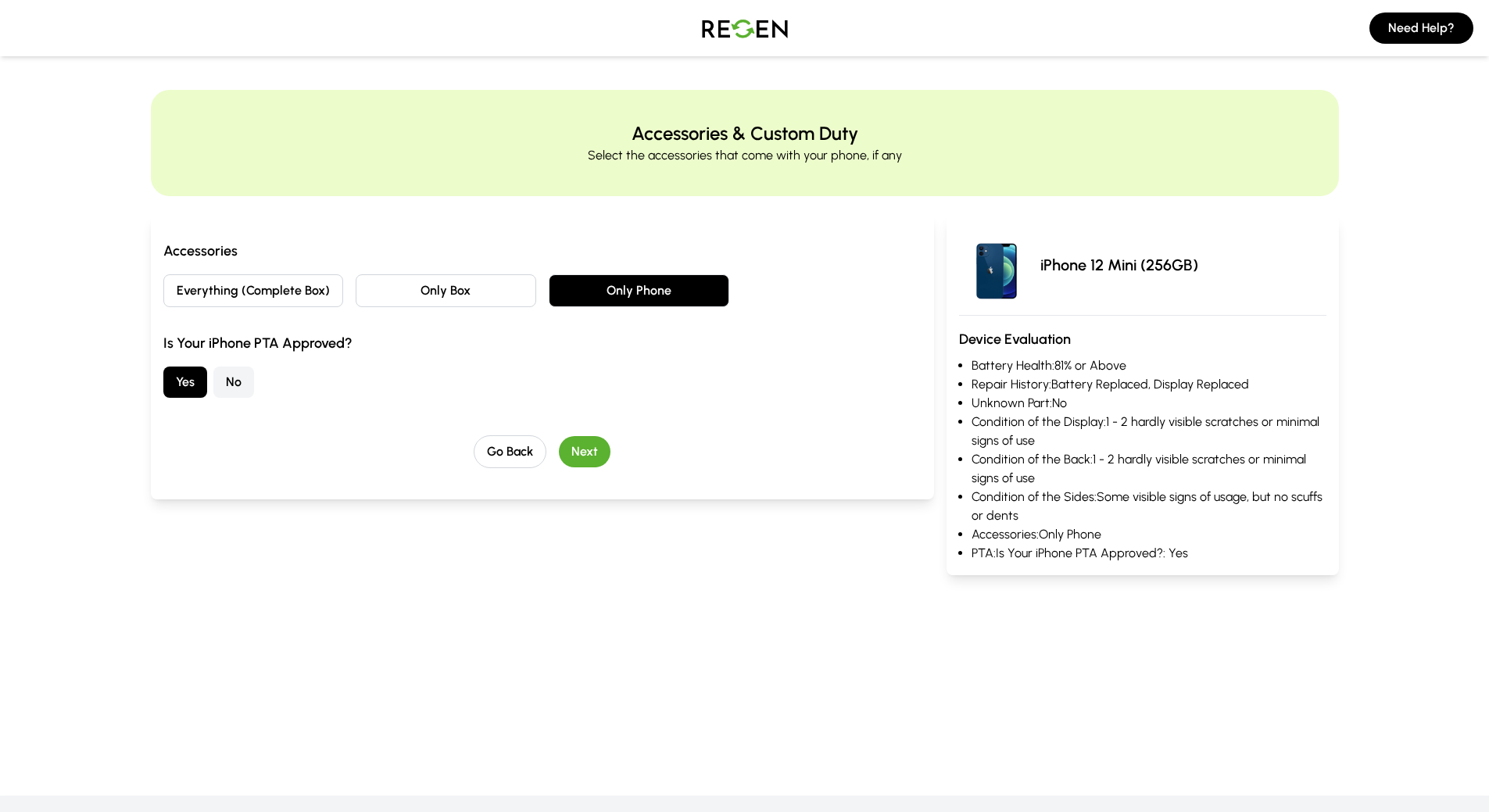
scroll to position [0, 0]
